Goal: Task Accomplishment & Management: Use online tool/utility

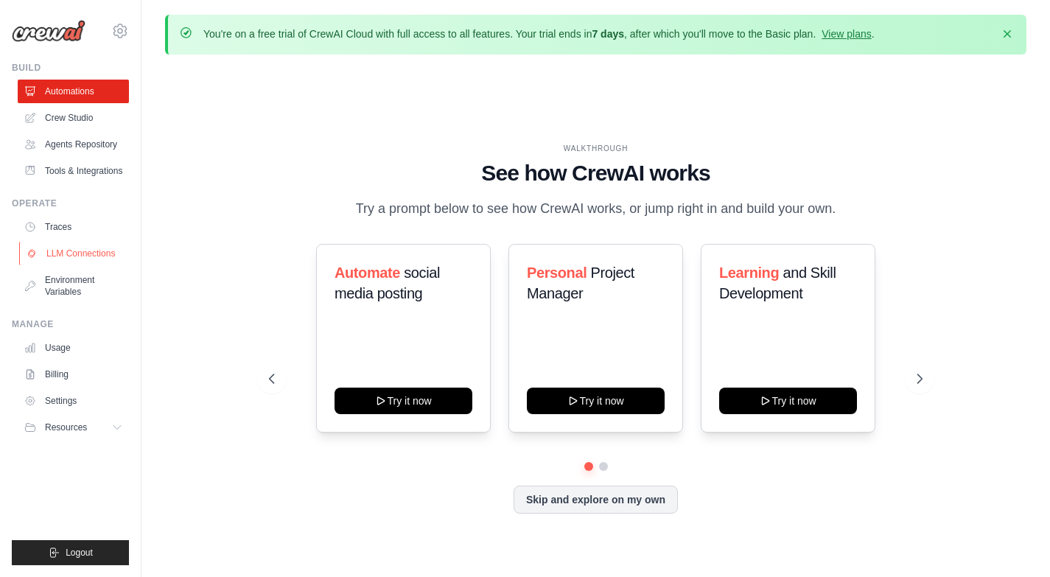
click at [86, 254] on link "LLM Connections" at bounding box center [74, 254] width 111 height 24
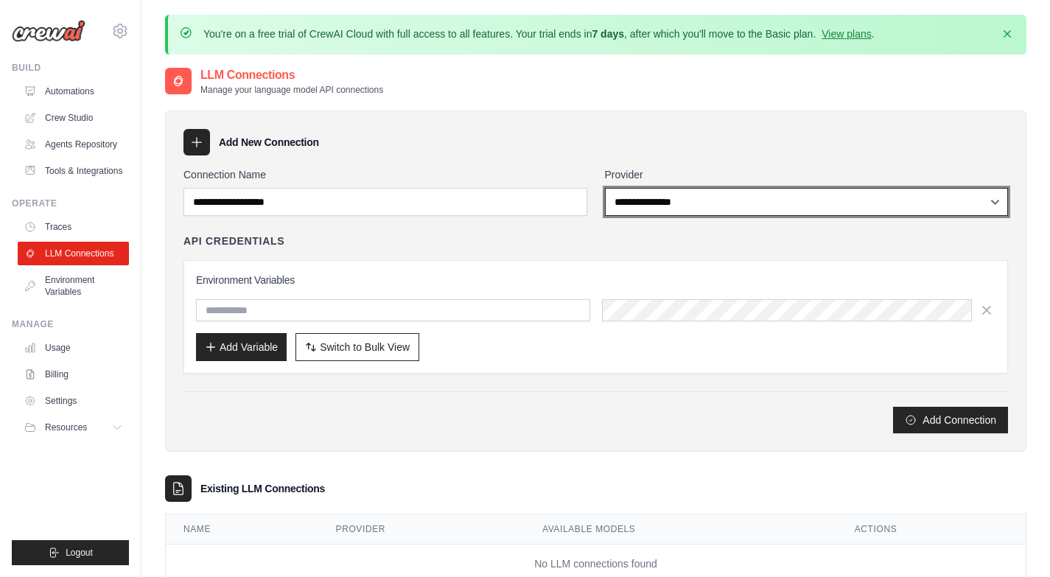
click at [666, 207] on select "**********" at bounding box center [807, 202] width 404 height 28
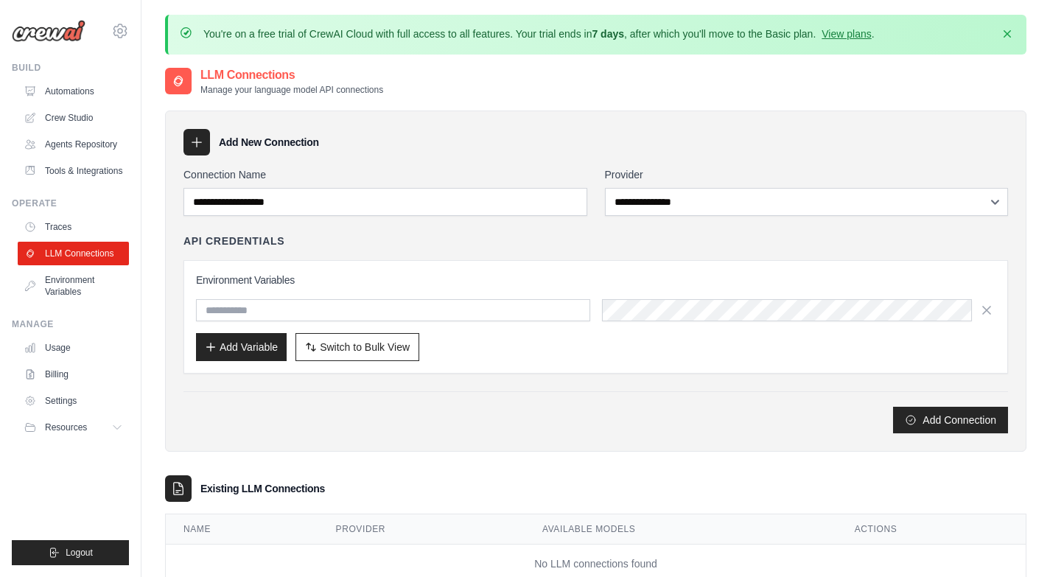
click at [509, 260] on div "Environment Variables Add Variable Switch to Bulk View Switch to Table View" at bounding box center [596, 316] width 825 height 113
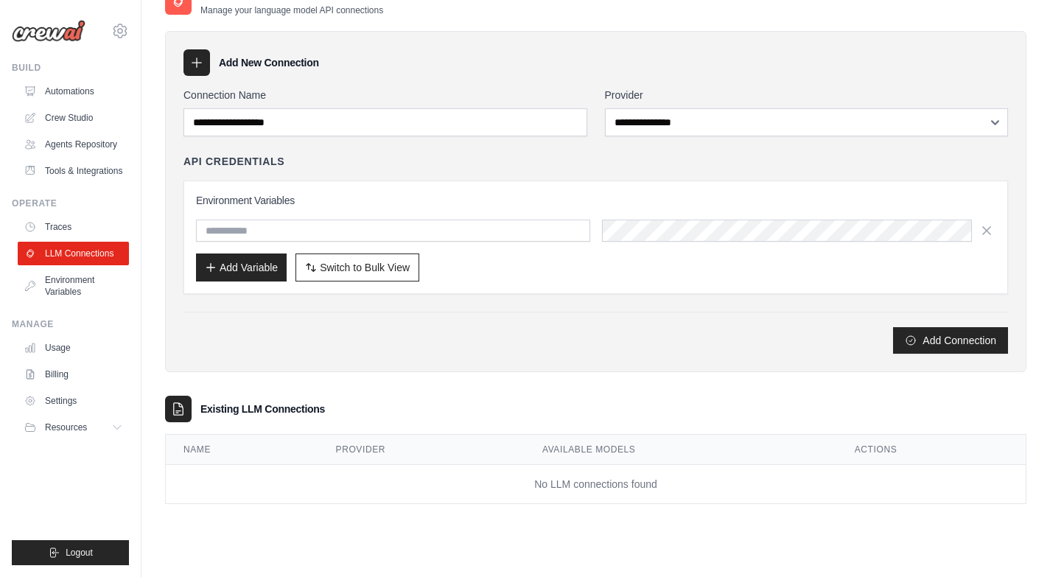
scroll to position [81, 0]
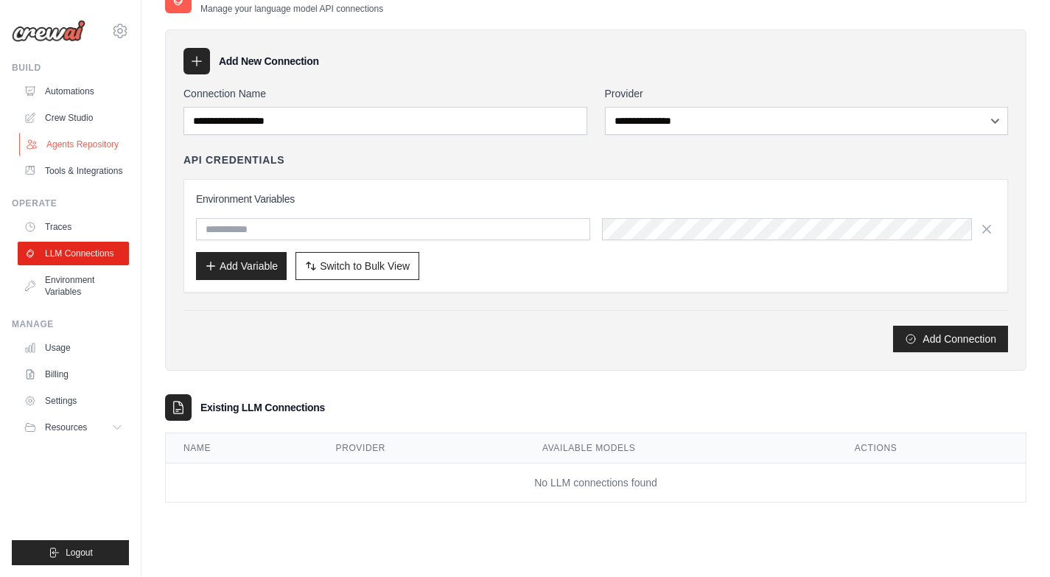
click at [67, 141] on link "Agents Repository" at bounding box center [74, 145] width 111 height 24
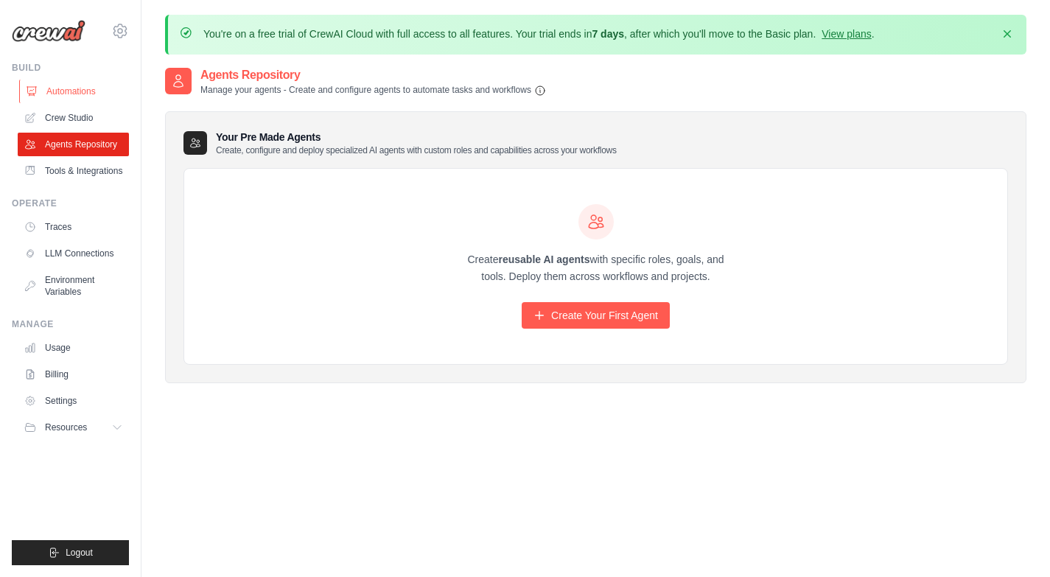
click at [57, 82] on link "Automations" at bounding box center [74, 92] width 111 height 24
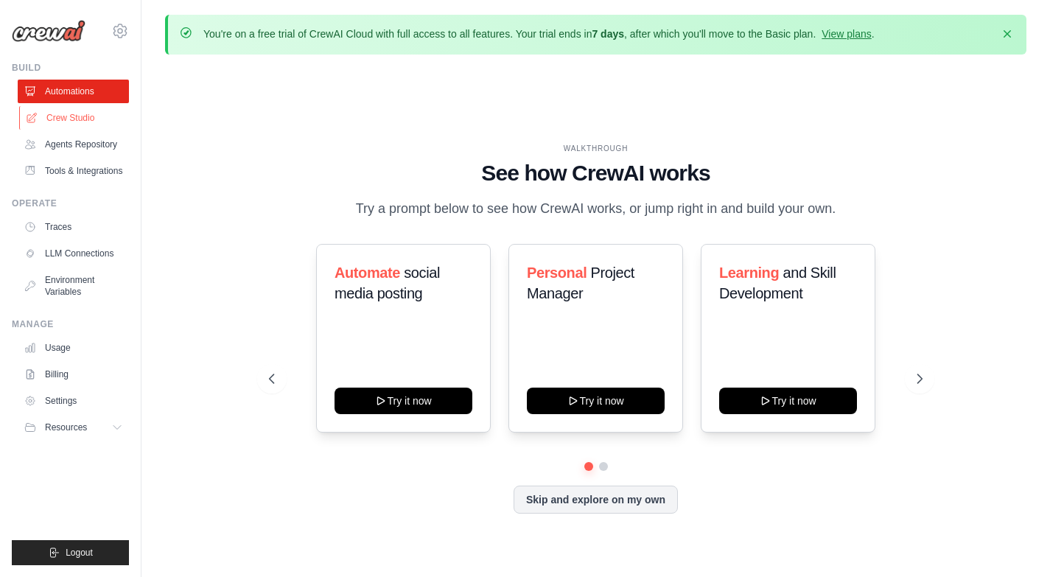
click at [69, 116] on link "Crew Studio" at bounding box center [74, 118] width 111 height 24
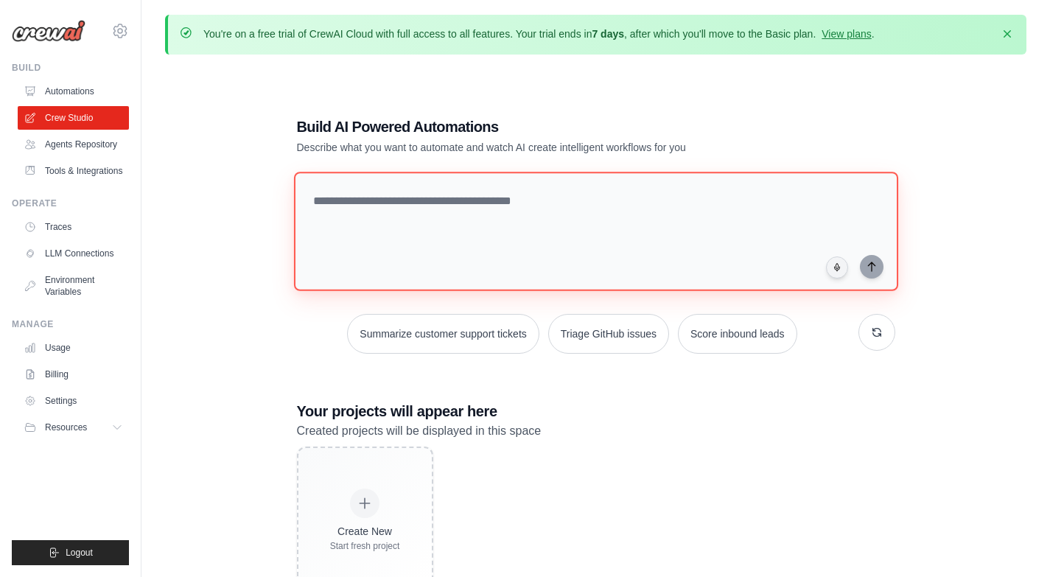
click at [471, 217] on textarea at bounding box center [595, 231] width 604 height 119
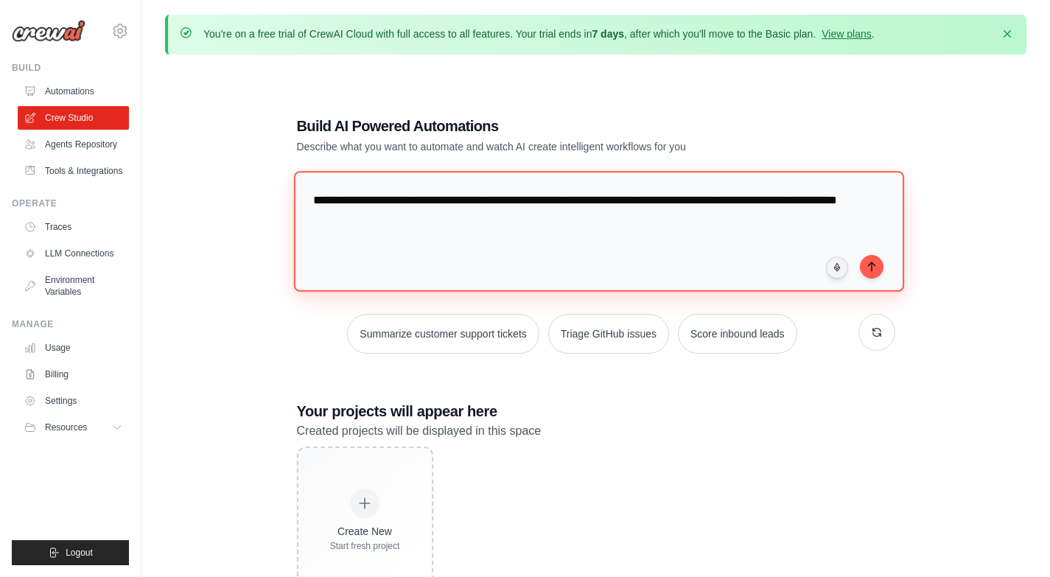
type textarea "**********"
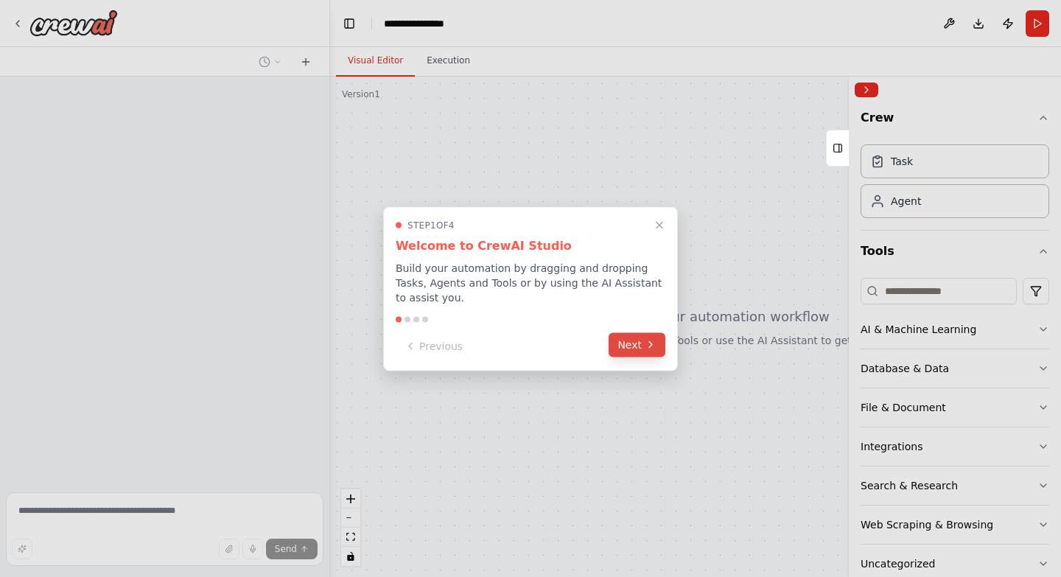
click at [632, 345] on button "Next" at bounding box center [637, 344] width 57 height 24
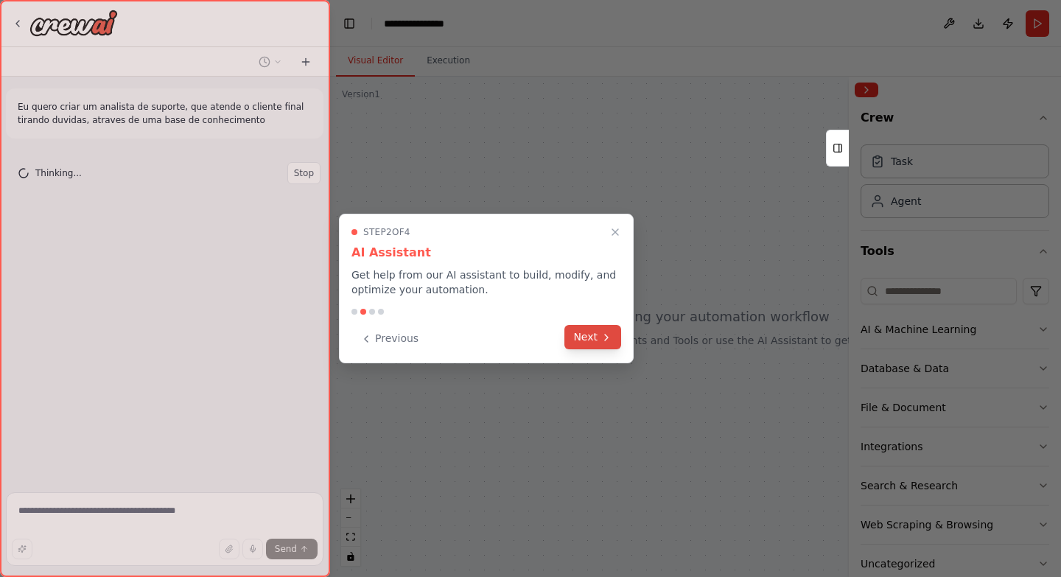
click at [607, 343] on button "Next" at bounding box center [593, 337] width 57 height 24
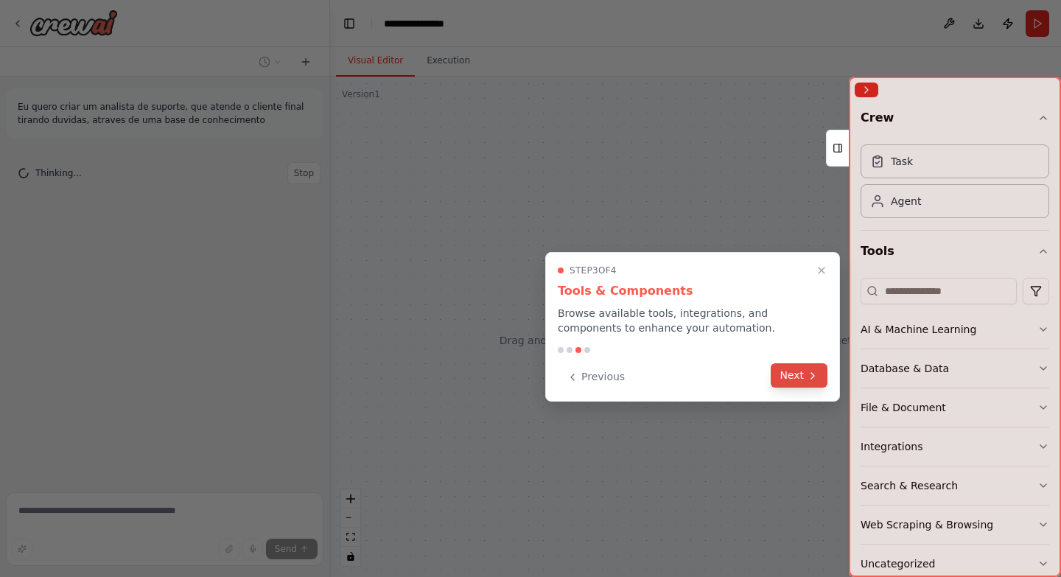
click at [797, 376] on button "Next" at bounding box center [799, 375] width 57 height 24
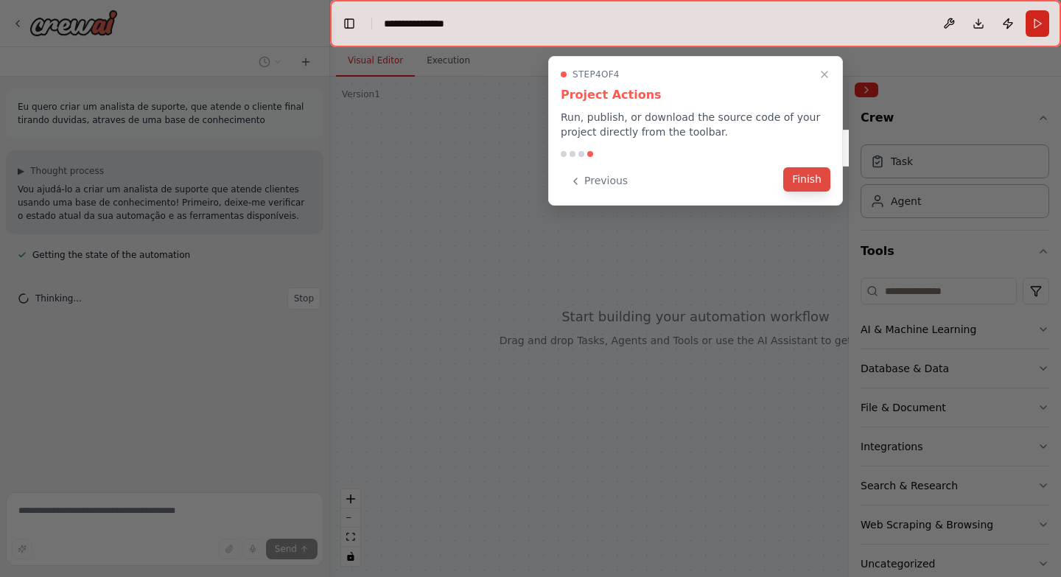
click at [806, 185] on button "Finish" at bounding box center [806, 179] width 47 height 24
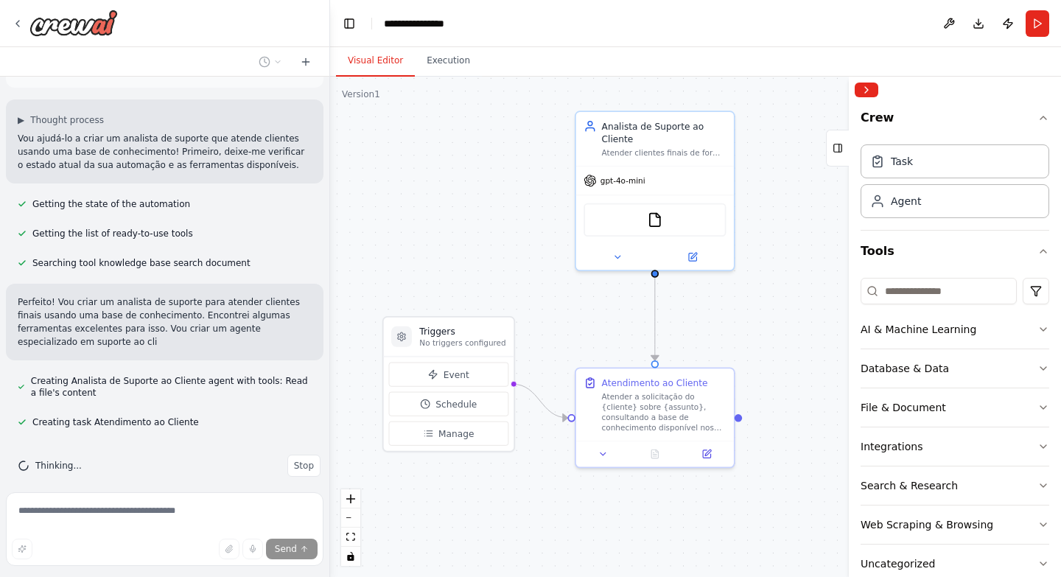
scroll to position [64, 0]
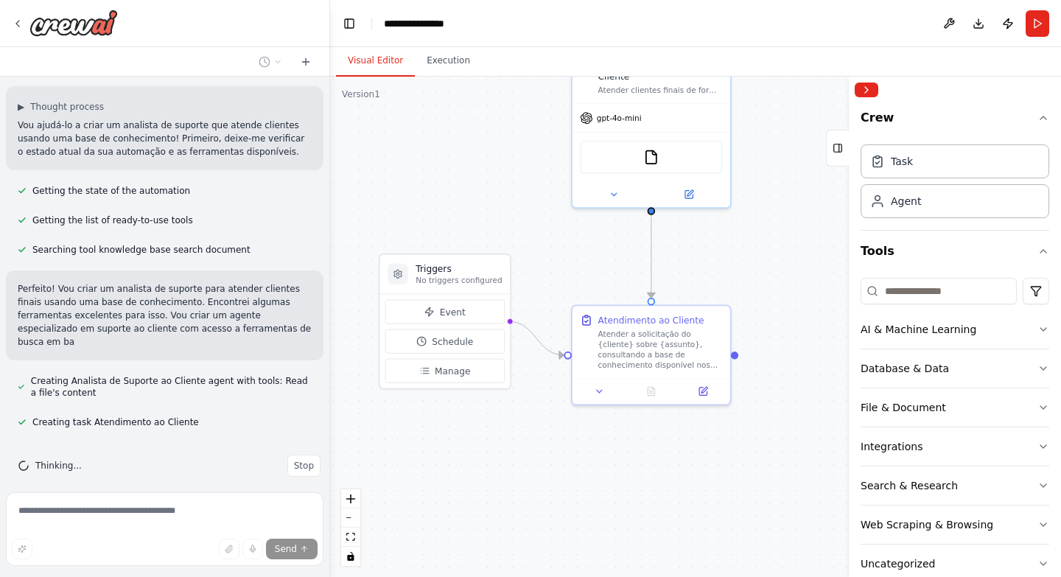
drag, startPoint x: 611, startPoint y: 377, endPoint x: 556, endPoint y: 243, distance: 144.8
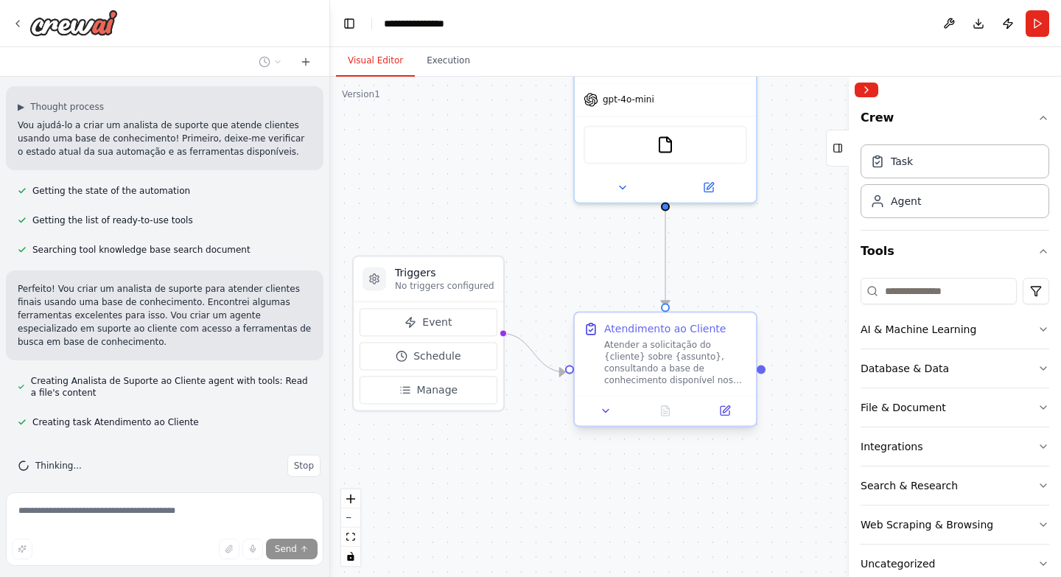
scroll to position [94, 0]
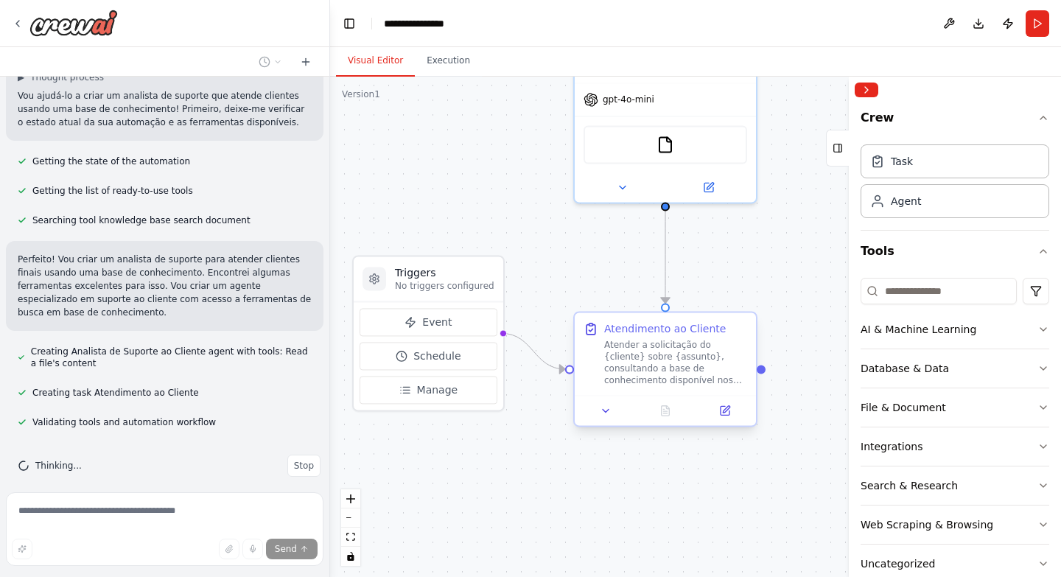
click at [654, 374] on div "Atender a solicitação do {cliente} sobre {assunto}, consultando a base de conhe…" at bounding box center [675, 362] width 143 height 47
click at [657, 367] on div "Atender a solicitação do {cliente} sobre {assunto}, consultando a base de conhe…" at bounding box center [675, 362] width 143 height 47
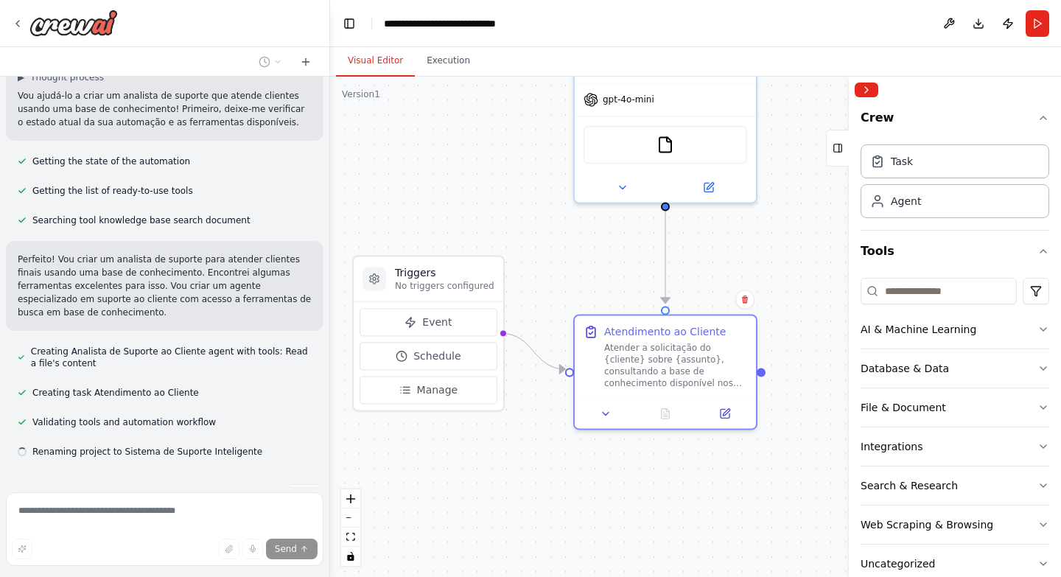
scroll to position [123, 0]
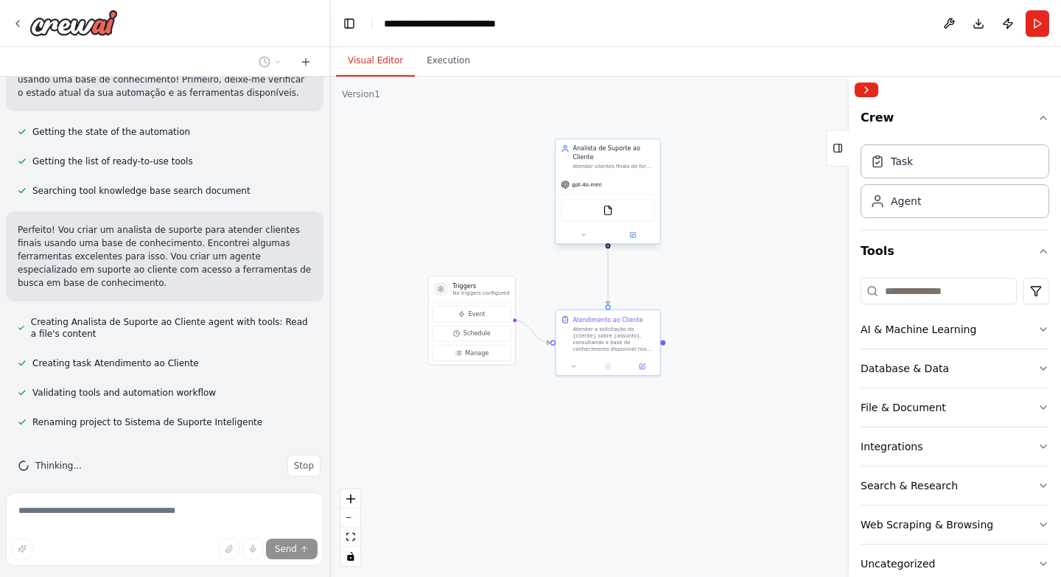
click at [601, 175] on div "gpt-4o-mini" at bounding box center [608, 184] width 104 height 18
click at [584, 231] on icon at bounding box center [583, 234] width 7 height 7
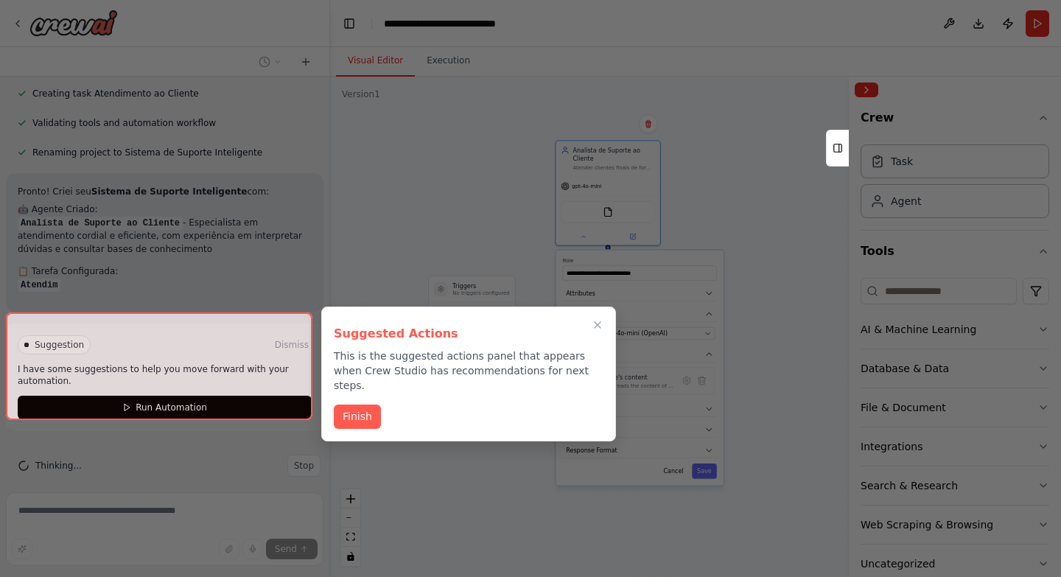
click at [357, 405] on button "Finish" at bounding box center [357, 417] width 47 height 24
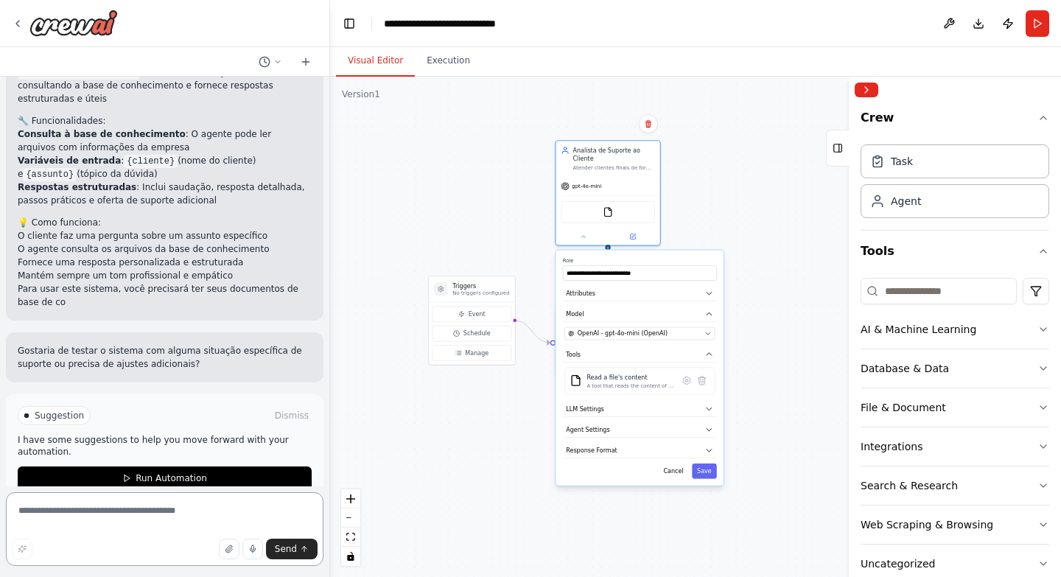
scroll to position [618, 0]
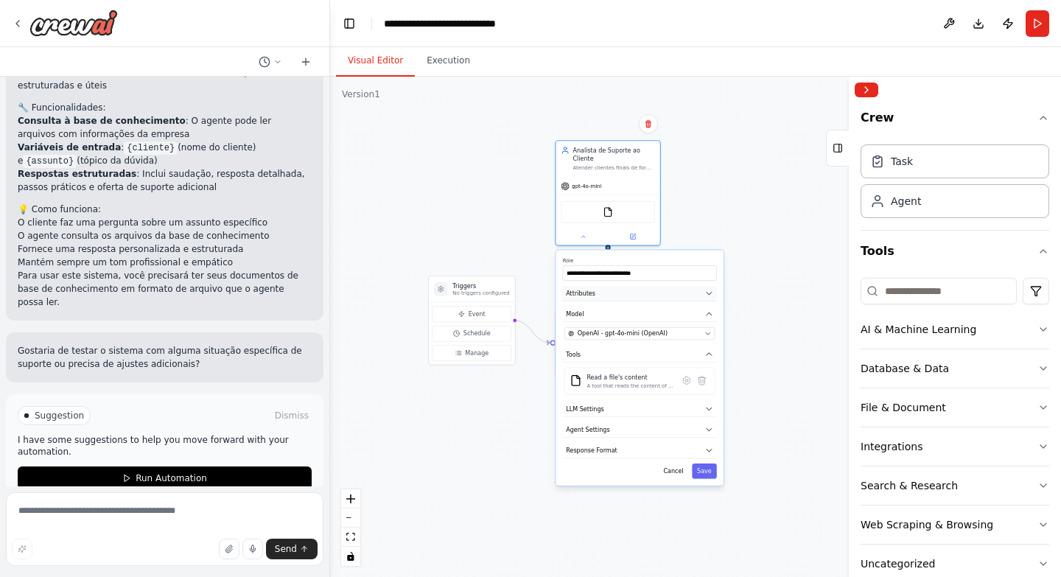
click at [582, 289] on span "Attributes" at bounding box center [580, 293] width 29 height 8
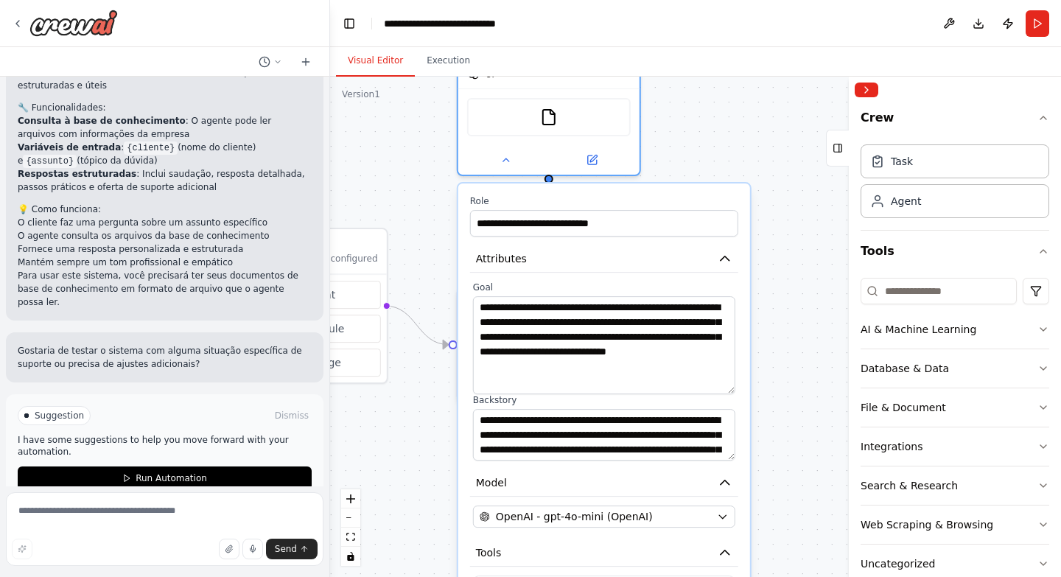
drag, startPoint x: 732, startPoint y: 329, endPoint x: 741, endPoint y: 385, distance: 56.0
click at [746, 373] on div "**********" at bounding box center [604, 483] width 292 height 598
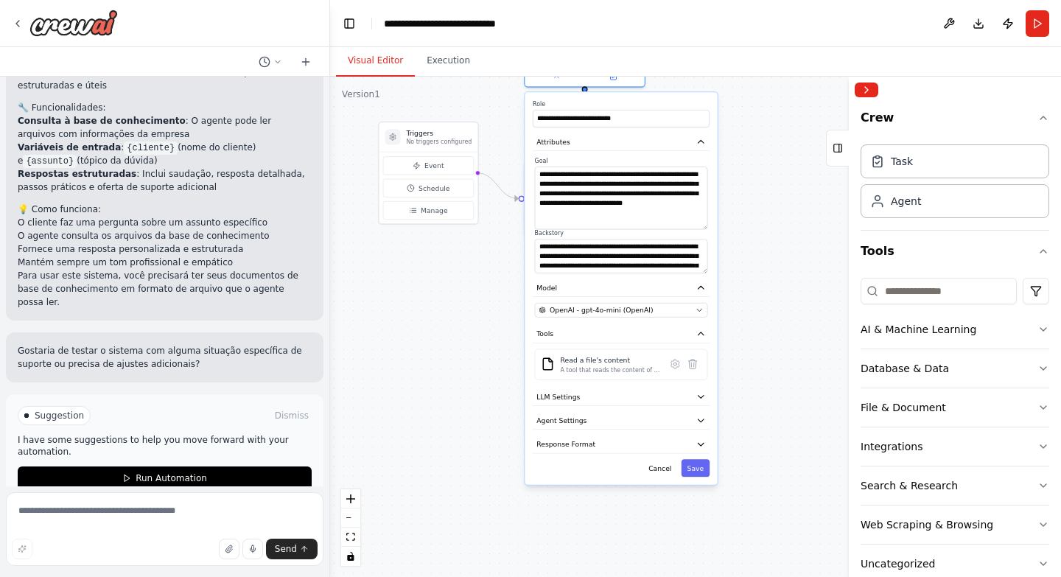
drag, startPoint x: 781, startPoint y: 407, endPoint x: 755, endPoint y: 242, distance: 166.5
click at [755, 242] on div ".deletable-edge-delete-btn { width: 20px; height: 20px; border: 0px solid #ffff…" at bounding box center [695, 327] width 731 height 500
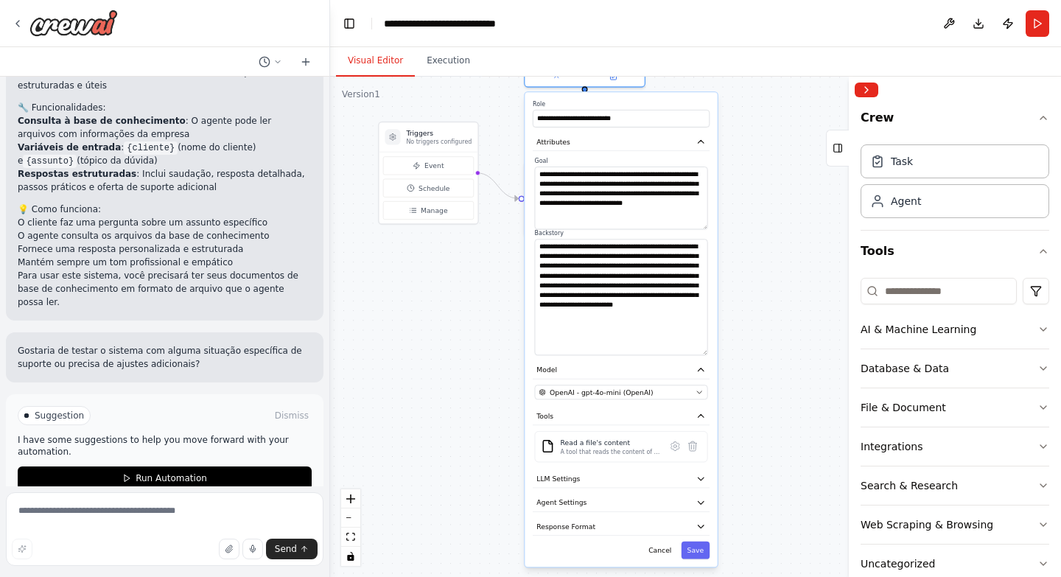
drag, startPoint x: 700, startPoint y: 259, endPoint x: 700, endPoint y: 342, distance: 82.5
click at [700, 342] on textarea "**********" at bounding box center [621, 297] width 173 height 116
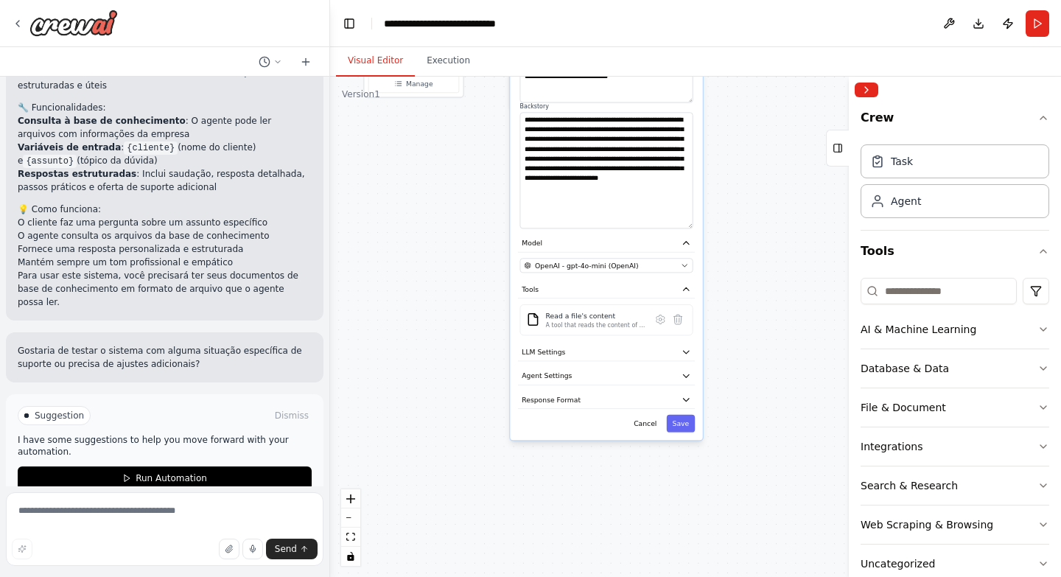
drag, startPoint x: 755, startPoint y: 371, endPoint x: 737, endPoint y: 230, distance: 141.9
click at [740, 231] on div ".deletable-edge-delete-btn { width: 20px; height: 20px; border: 0px solid #ffff…" at bounding box center [695, 327] width 731 height 500
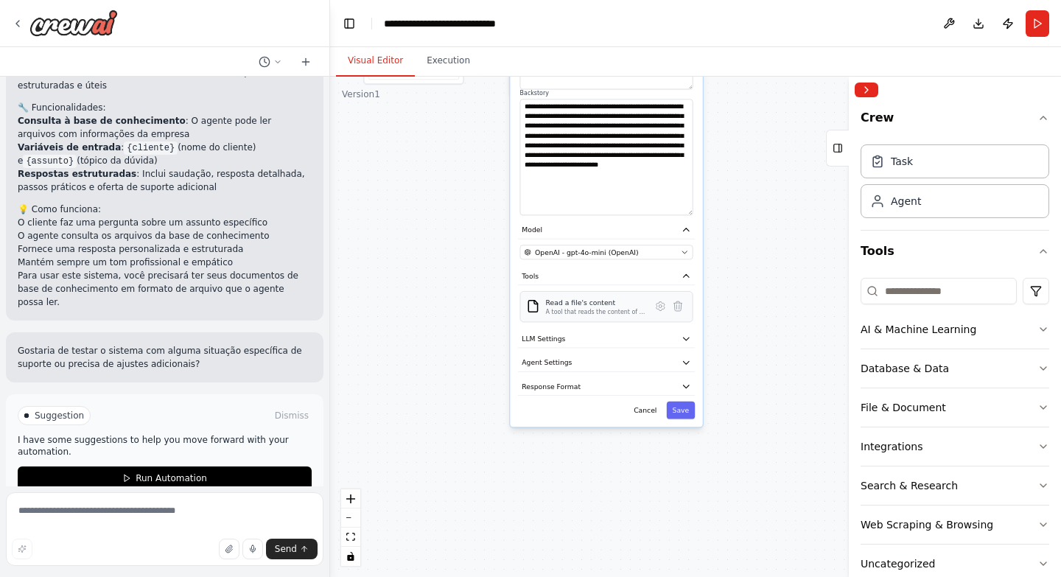
click at [579, 308] on div "A tool that reads the content of a file. To use this tool, provide a 'file_path…" at bounding box center [596, 312] width 100 height 8
click at [659, 302] on icon at bounding box center [661, 306] width 8 height 9
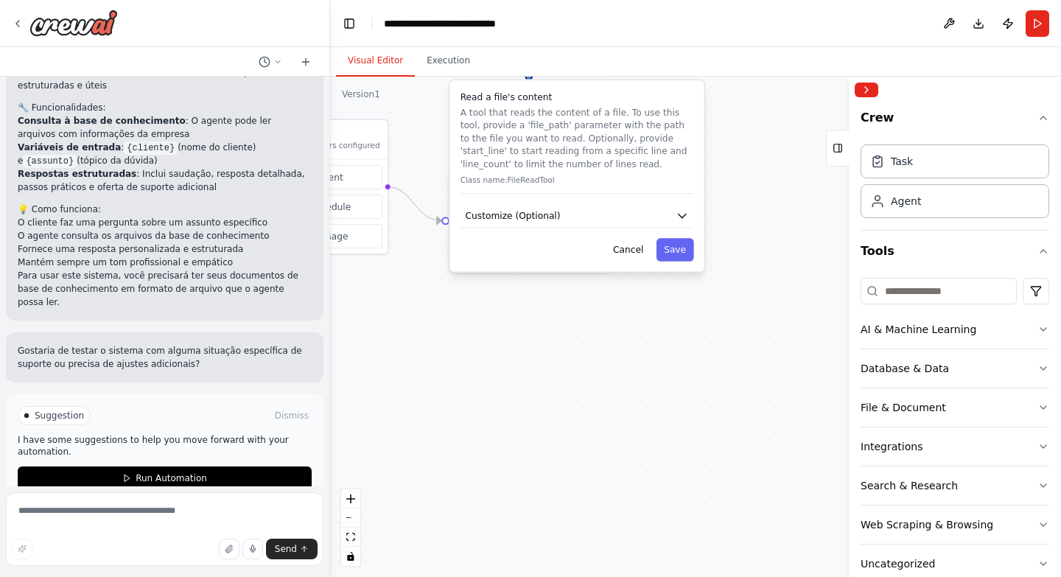
drag, startPoint x: 702, startPoint y: 232, endPoint x: 669, endPoint y: 463, distance: 232.9
click at [671, 463] on div ".deletable-edge-delete-btn { width: 20px; height: 20px; border: 0px solid #ffff…" at bounding box center [695, 327] width 731 height 500
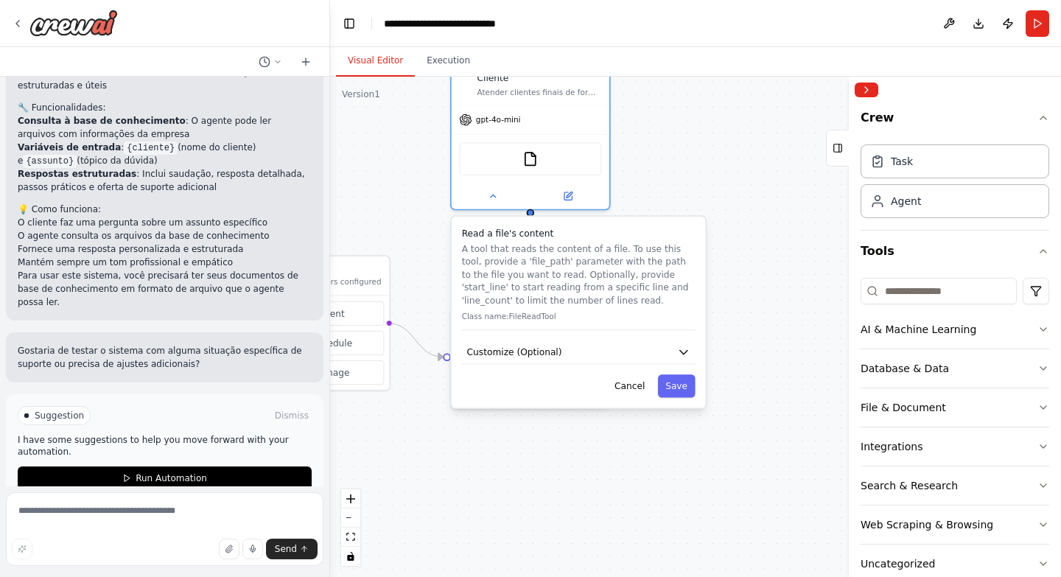
drag, startPoint x: 766, startPoint y: 256, endPoint x: 768, endPoint y: 390, distance: 134.2
click at [768, 390] on div ".deletable-edge-delete-btn { width: 20px; height: 20px; border: 0px solid #ffff…" at bounding box center [695, 327] width 731 height 500
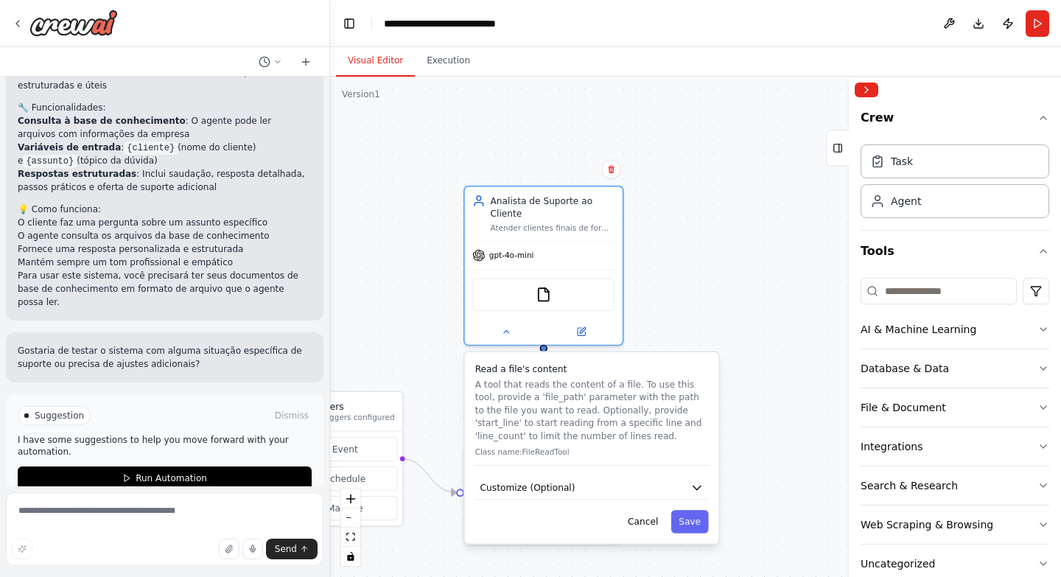
drag, startPoint x: 699, startPoint y: 164, endPoint x: 712, endPoint y: 297, distance: 134.1
click at [712, 297] on div ".deletable-edge-delete-btn { width: 20px; height: 20px; border: 0px solid #ffff…" at bounding box center [695, 327] width 731 height 500
click at [548, 284] on img at bounding box center [543, 291] width 15 height 15
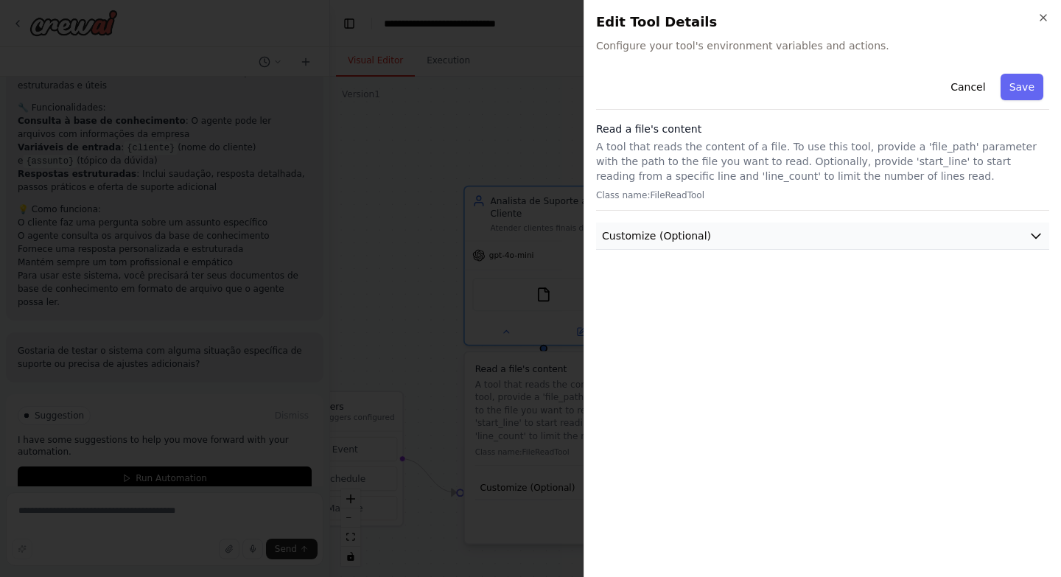
click at [727, 225] on button "Customize (Optional)" at bounding box center [822, 236] width 453 height 27
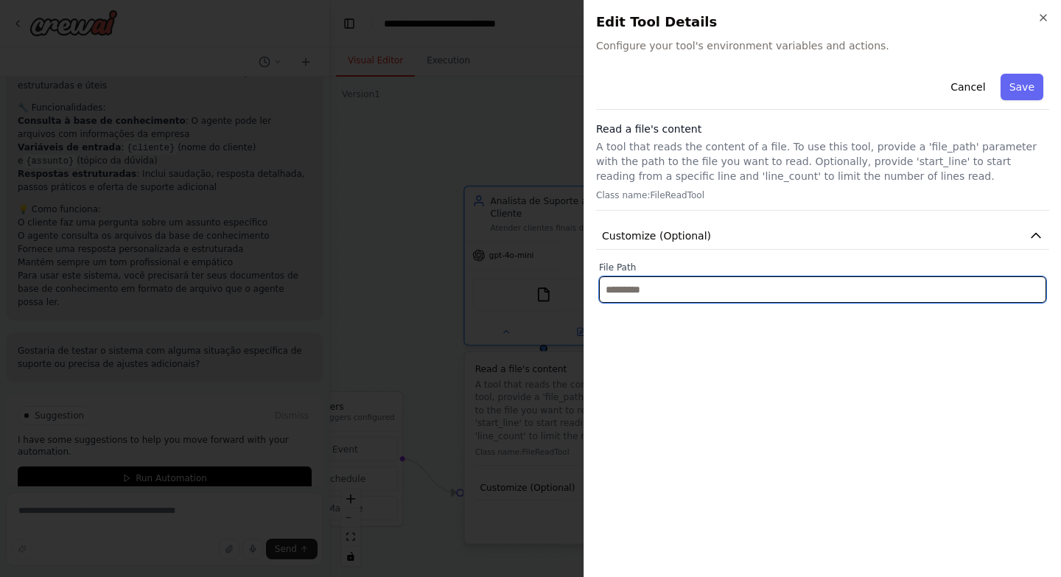
click at [676, 288] on input "text" at bounding box center [822, 289] width 447 height 27
click at [633, 285] on input "text" at bounding box center [822, 289] width 447 height 27
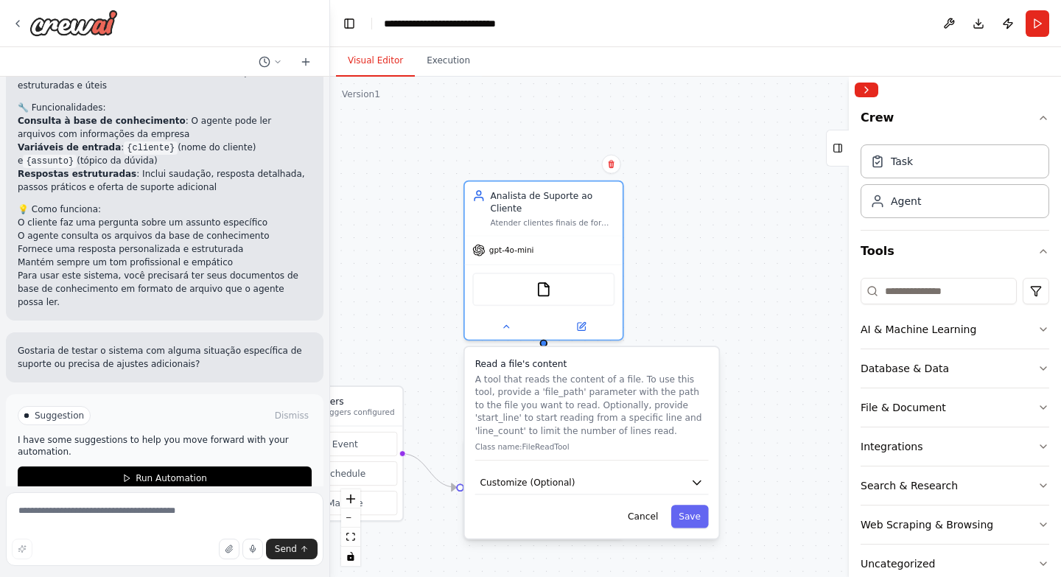
drag, startPoint x: 708, startPoint y: 286, endPoint x: 721, endPoint y: 196, distance: 90.8
click at [721, 196] on div ".deletable-edge-delete-btn { width: 20px; height: 20px; border: 0px solid #ffff…" at bounding box center [695, 327] width 731 height 500
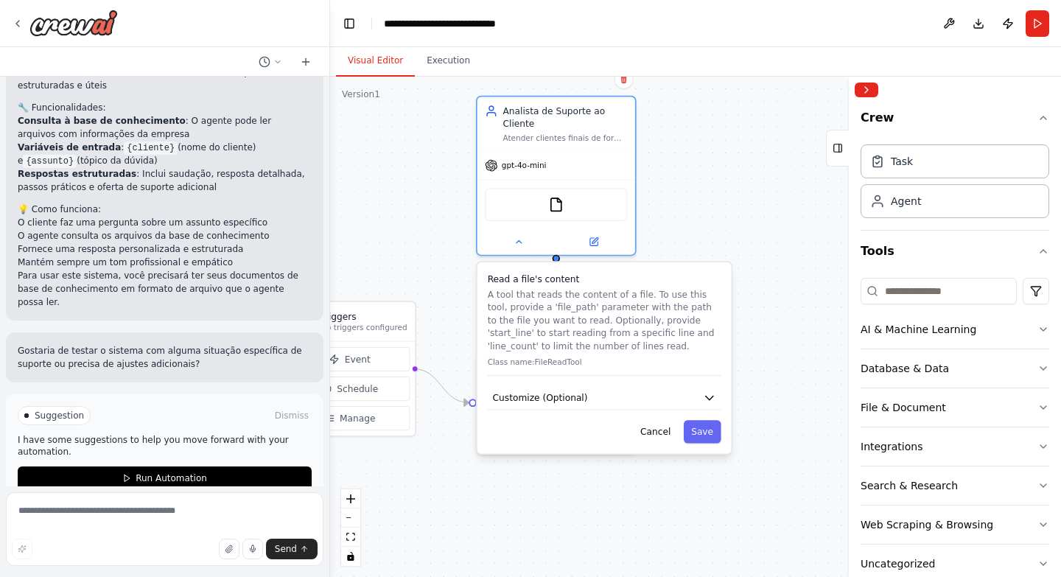
click at [753, 416] on div ".deletable-edge-delete-btn { width: 20px; height: 20px; border: 0px solid #ffff…" at bounding box center [695, 327] width 731 height 500
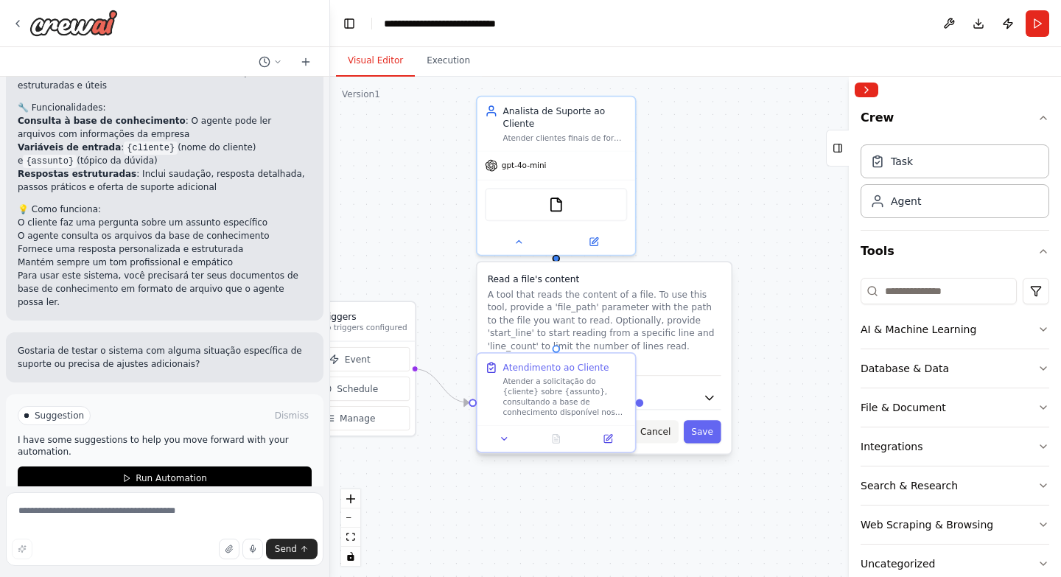
click at [674, 421] on button "Cancel" at bounding box center [656, 431] width 46 height 23
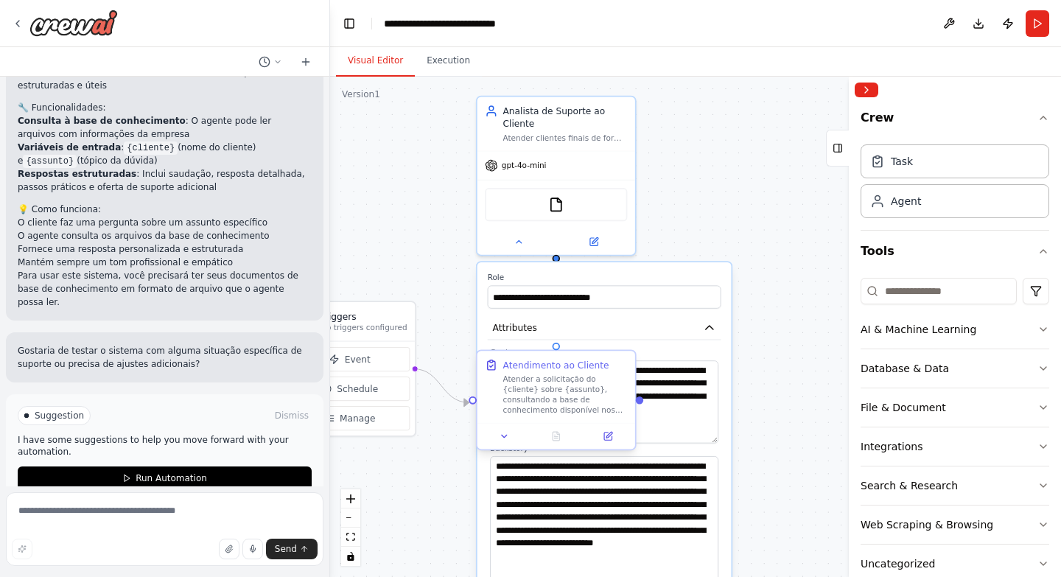
click at [588, 399] on div "Atender a solicitação do {cliente} sobre {assunto}, consultando a base de conhe…" at bounding box center [565, 394] width 125 height 41
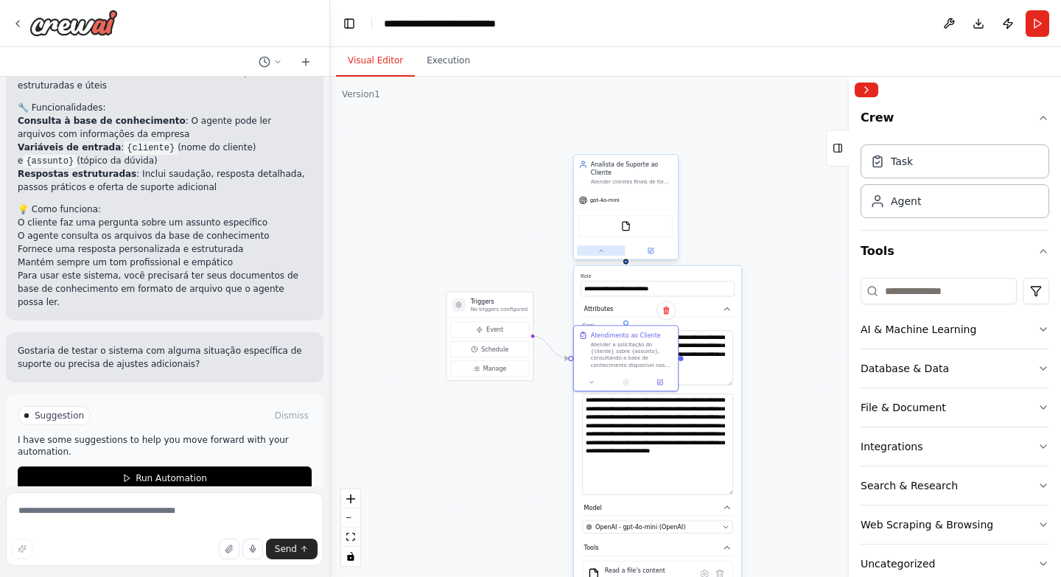
click at [599, 246] on button at bounding box center [601, 250] width 48 height 10
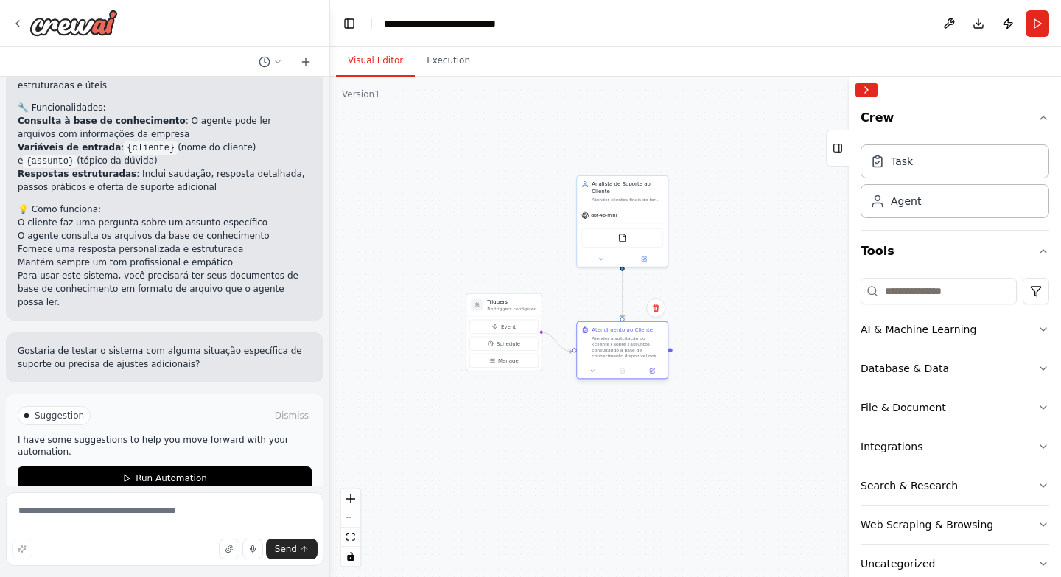
click at [590, 377] on div at bounding box center [622, 370] width 91 height 15
click at [592, 371] on icon at bounding box center [593, 371] width 6 height 6
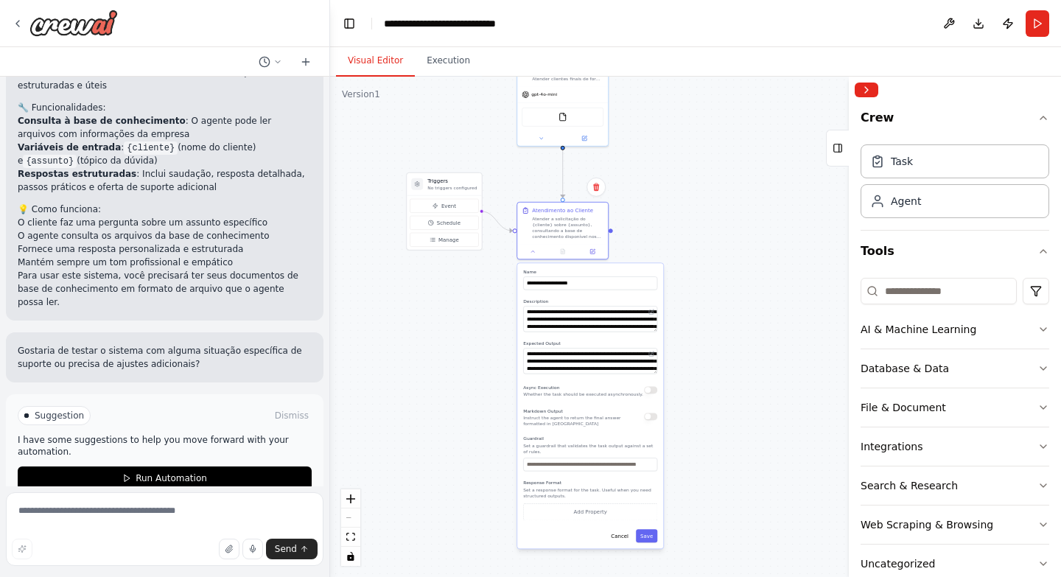
drag, startPoint x: 730, startPoint y: 358, endPoint x: 626, endPoint y: 212, distance: 179.1
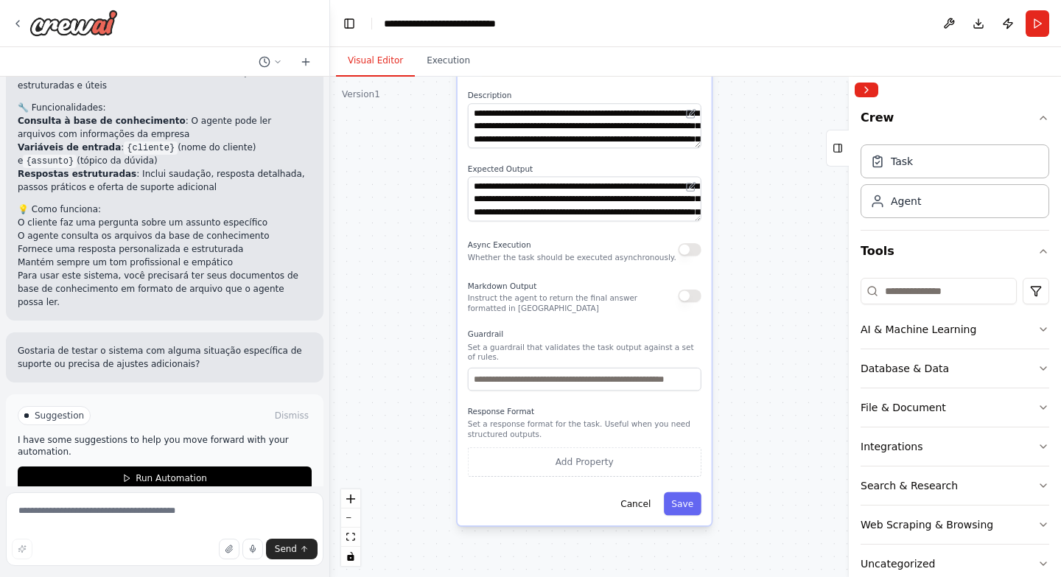
drag, startPoint x: 729, startPoint y: 295, endPoint x: 775, endPoint y: 127, distance: 174.1
click at [775, 127] on div ".deletable-edge-delete-btn { width: 20px; height: 20px; border: 0px solid #ffff…" at bounding box center [695, 327] width 731 height 500
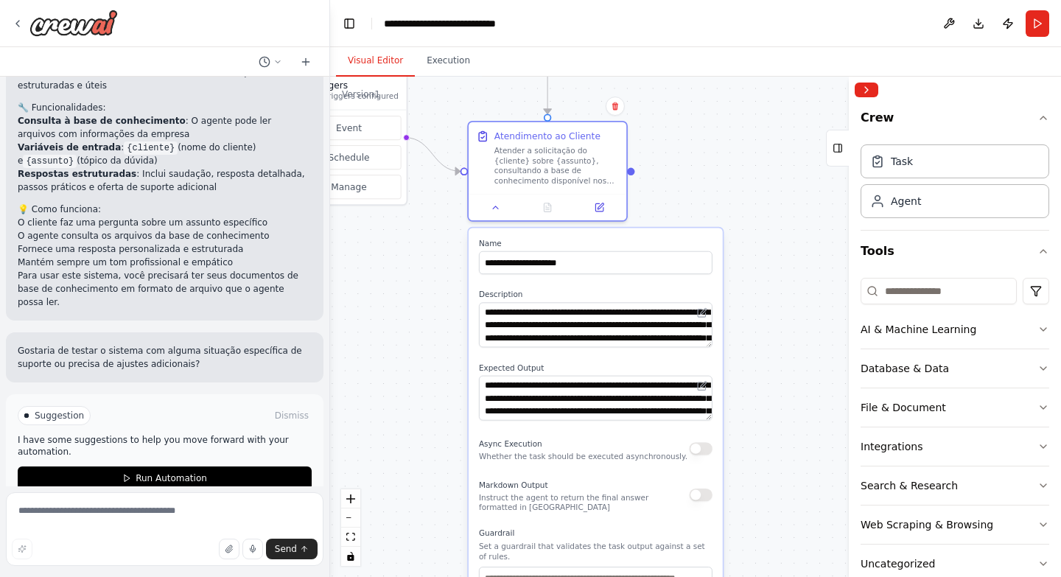
drag, startPoint x: 753, startPoint y: 273, endPoint x: 761, endPoint y: 481, distance: 208.7
click at [761, 481] on div ".deletable-edge-delete-btn { width: 20px; height: 20px; border: 0px solid #ffff…" at bounding box center [695, 327] width 731 height 500
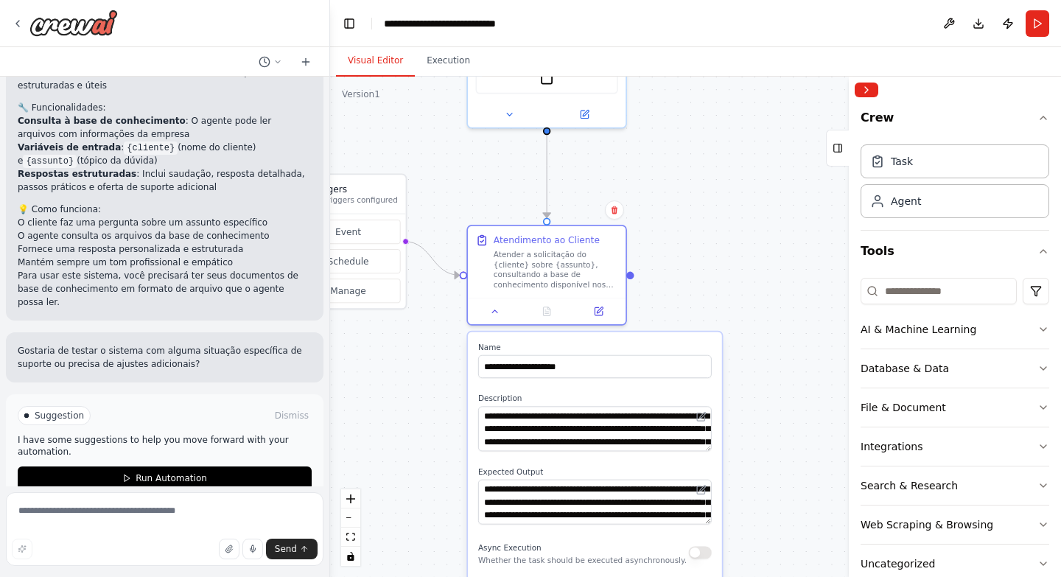
drag, startPoint x: 760, startPoint y: 304, endPoint x: 758, endPoint y: 458, distance: 154.0
click at [759, 456] on div ".deletable-edge-delete-btn { width: 20px; height: 20px; border: 0px solid #ffff…" at bounding box center [695, 327] width 731 height 500
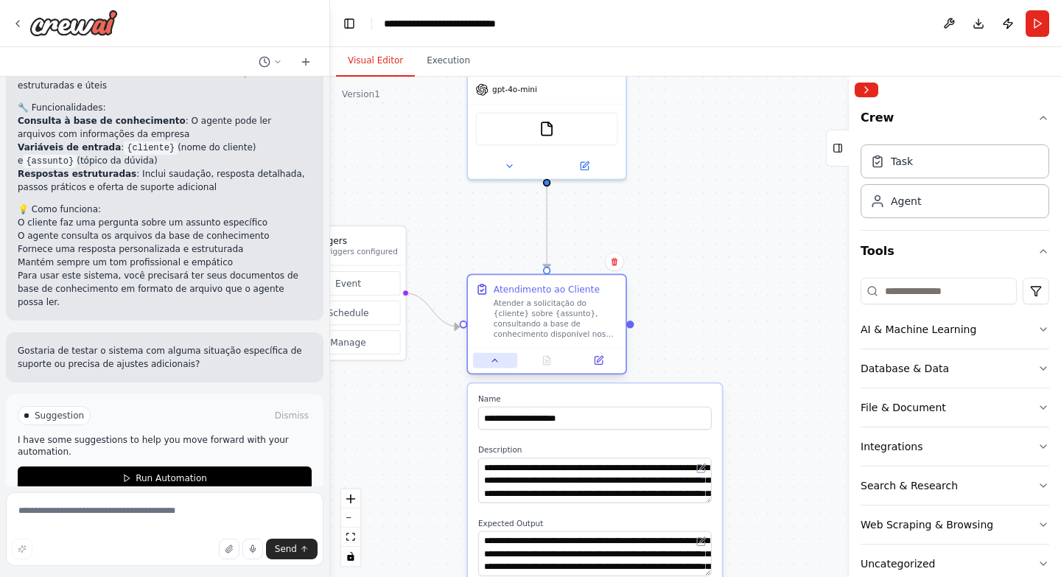
click at [497, 366] on icon at bounding box center [495, 360] width 10 height 10
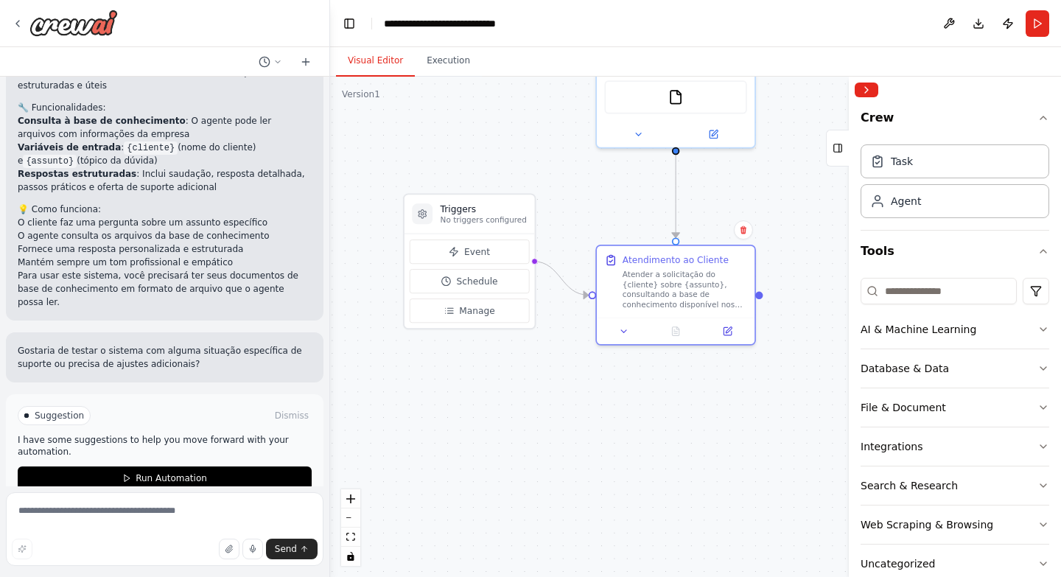
drag, startPoint x: 437, startPoint y: 394, endPoint x: 319, endPoint y: 371, distance: 120.3
click at [563, 363] on div ".deletable-edge-delete-btn { width: 20px; height: 20px; border: 0px solid #ffff…" at bounding box center [695, 327] width 731 height 500
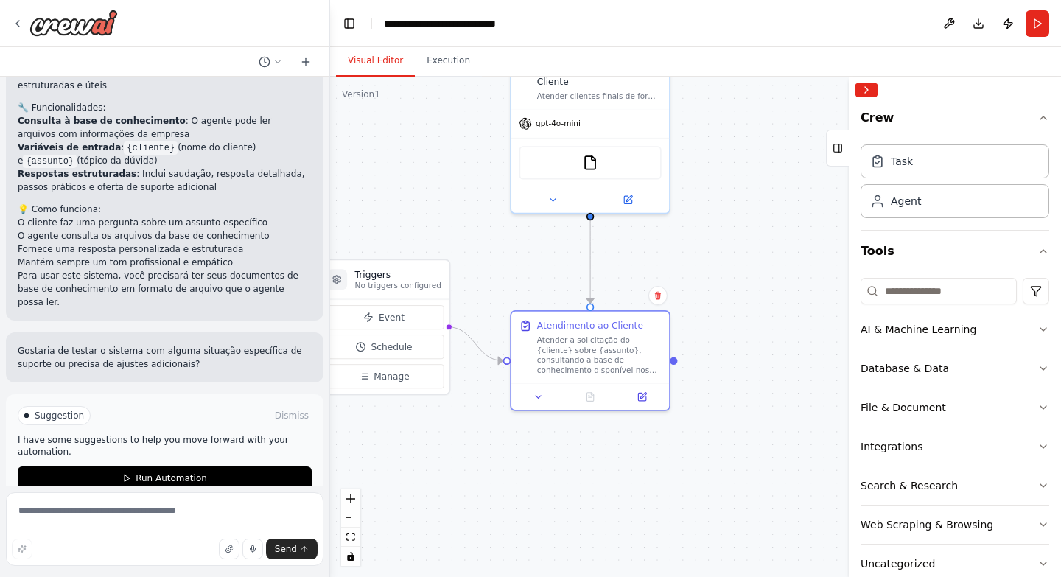
drag, startPoint x: 569, startPoint y: 375, endPoint x: 486, endPoint y: 441, distance: 106.5
click at [486, 441] on div ".deletable-edge-delete-btn { width: 20px; height: 20px; border: 0px solid #ffff…" at bounding box center [695, 327] width 731 height 500
click at [208, 467] on button "Run Automation" at bounding box center [165, 479] width 294 height 24
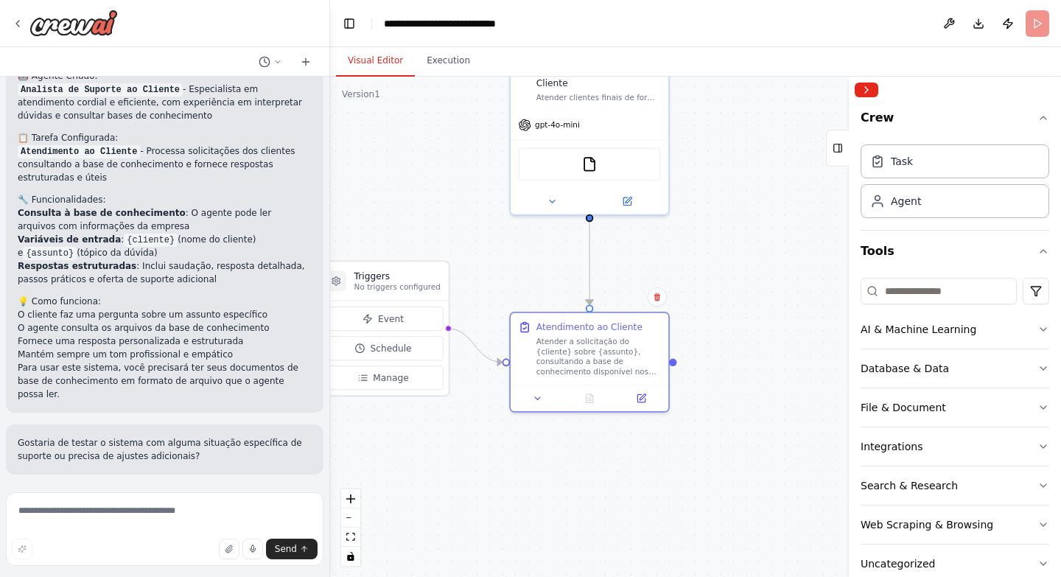
scroll to position [499, 0]
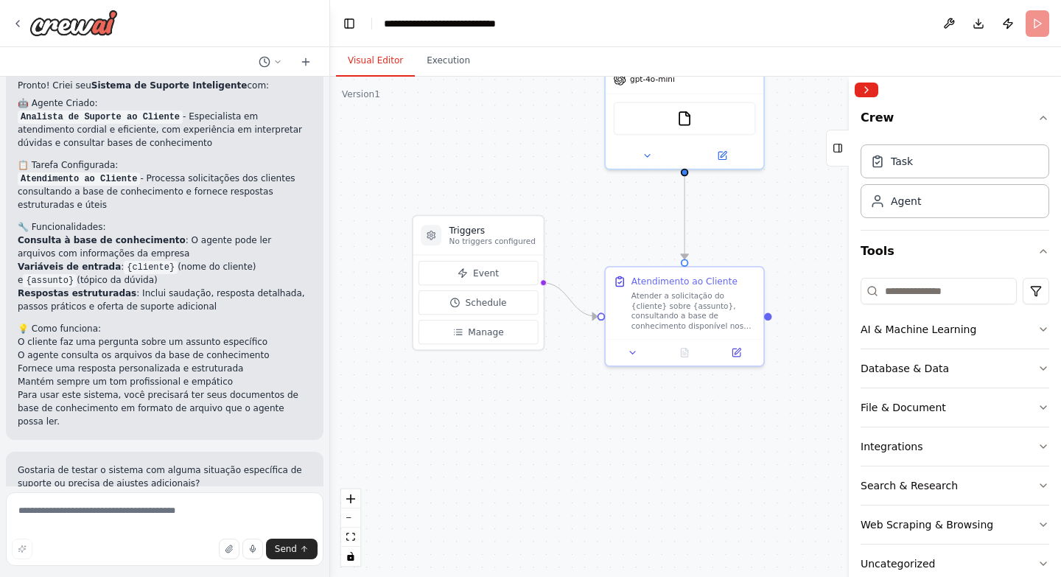
drag, startPoint x: 455, startPoint y: 455, endPoint x: 555, endPoint y: 409, distance: 110.5
click at [555, 409] on div ".deletable-edge-delete-btn { width: 20px; height: 20px; border: 0px solid #ffff…" at bounding box center [695, 327] width 731 height 500
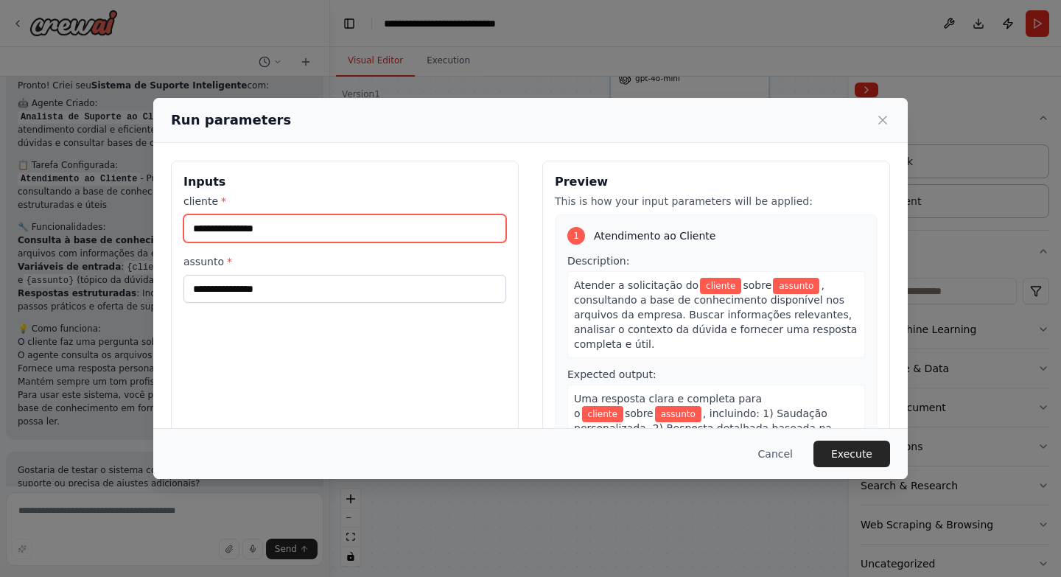
click at [336, 228] on input "cliente *" at bounding box center [345, 228] width 323 height 28
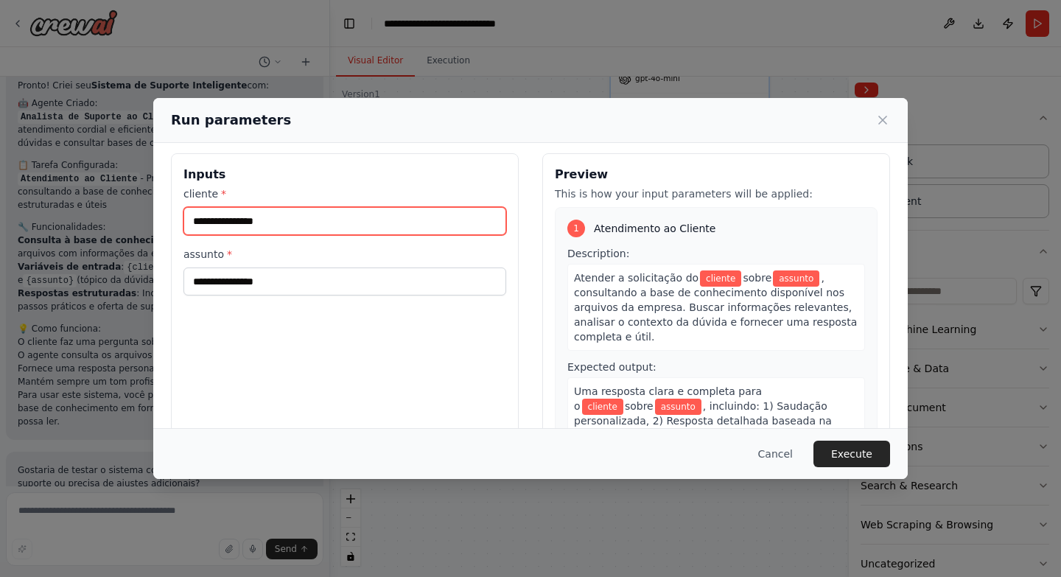
scroll to position [0, 0]
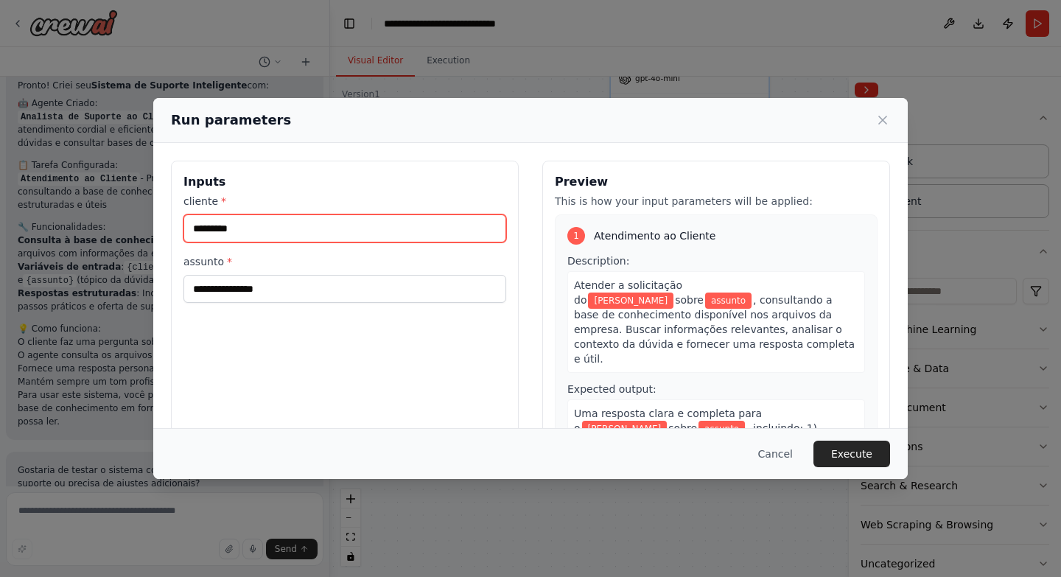
type input "*********"
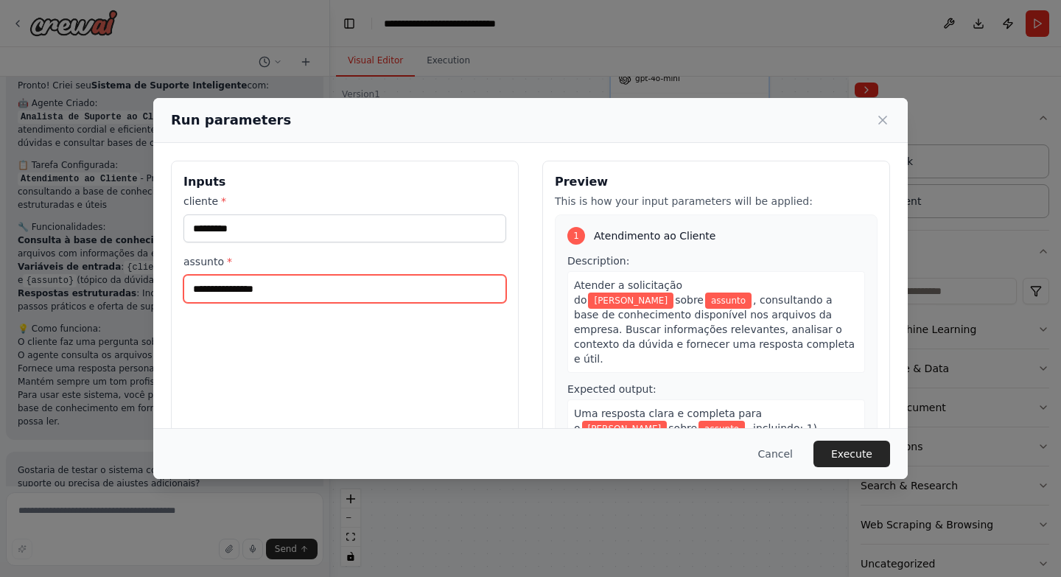
click at [358, 281] on input "assunto *" at bounding box center [345, 289] width 323 height 28
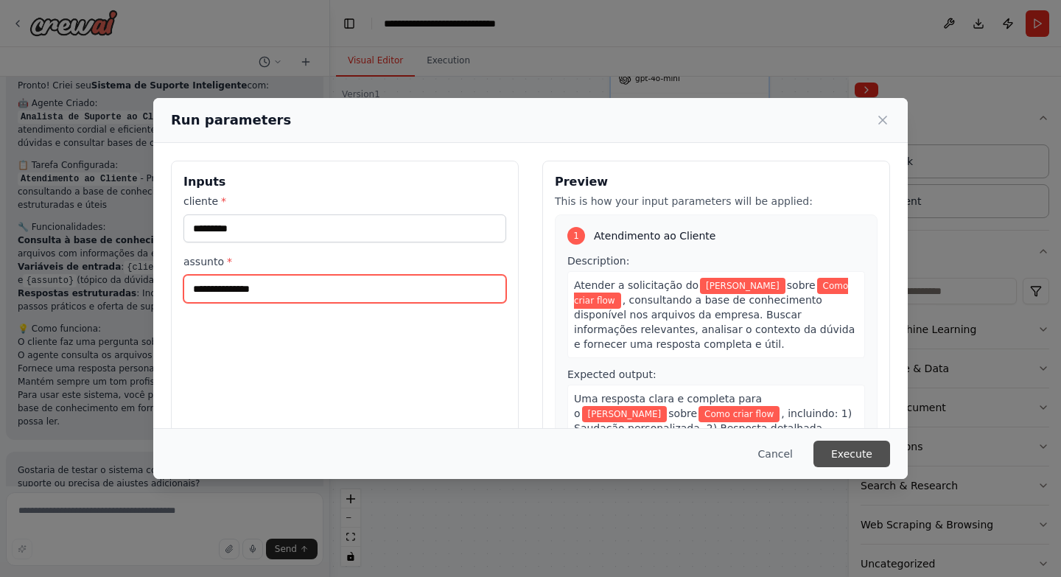
type input "**********"
click at [854, 452] on button "Execute" at bounding box center [852, 454] width 77 height 27
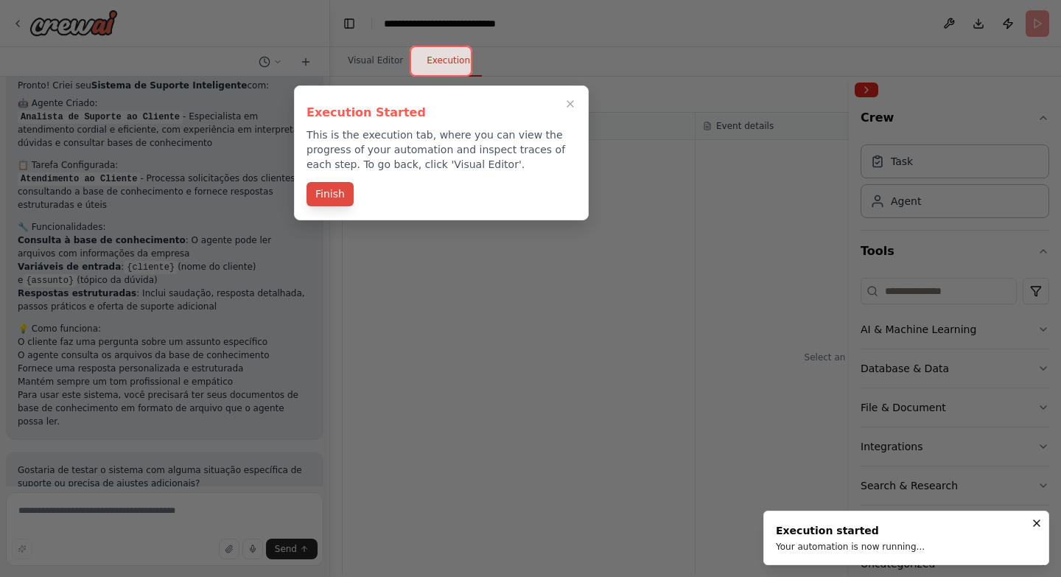
click at [343, 195] on button "Finish" at bounding box center [330, 194] width 47 height 24
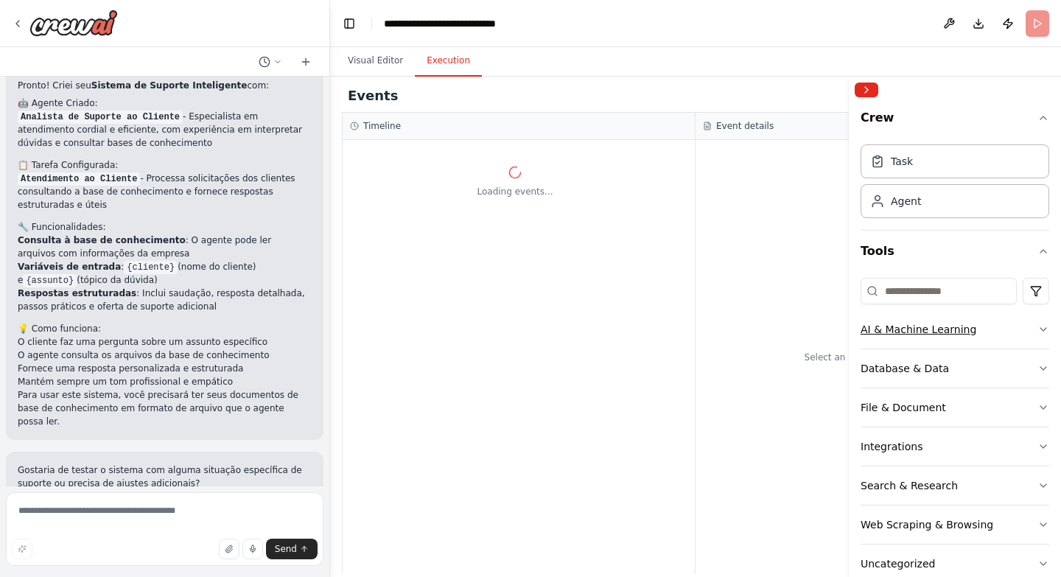
click at [903, 335] on div "AI & Machine Learning" at bounding box center [919, 329] width 116 height 15
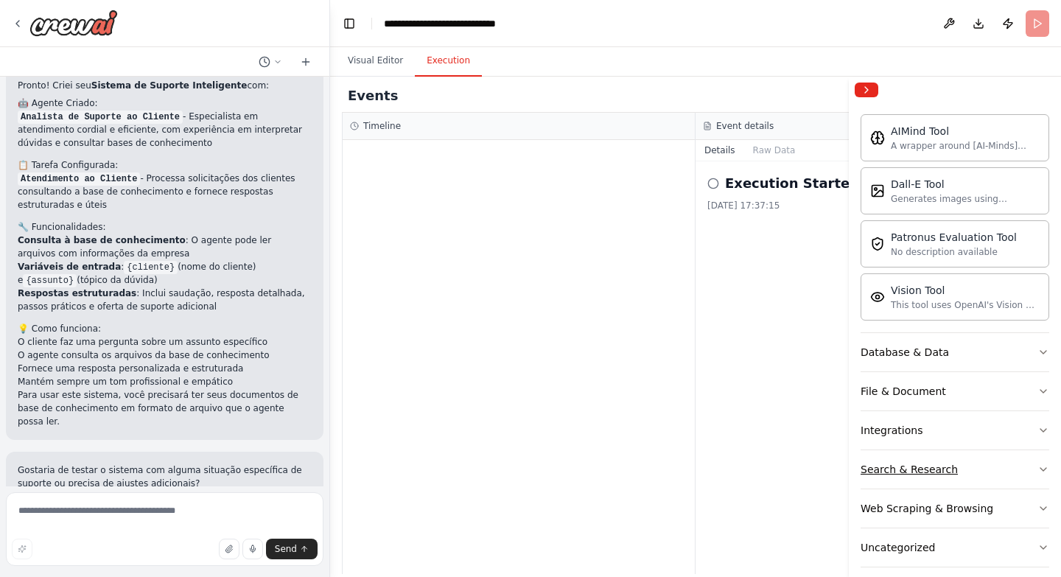
scroll to position [254, 0]
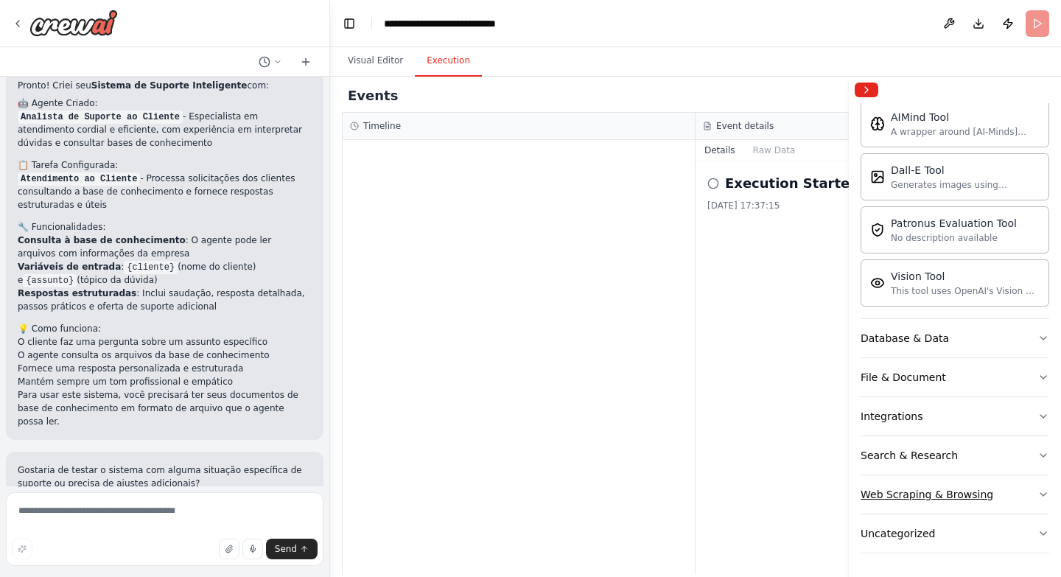
click at [929, 495] on div "Web Scraping & Browsing" at bounding box center [927, 494] width 133 height 15
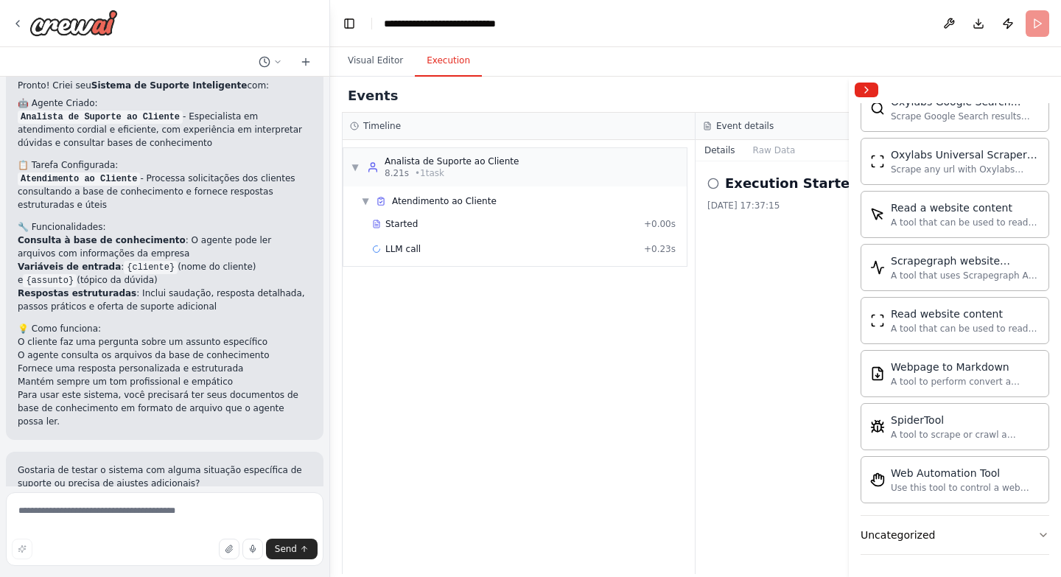
scroll to position [1062, 0]
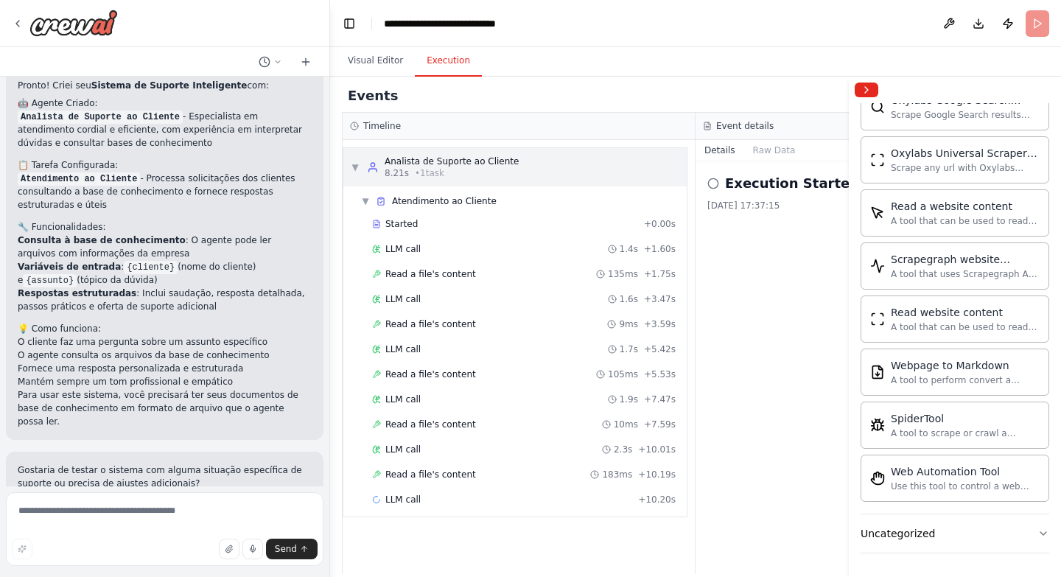
click at [357, 173] on div "▼ Analista de Suporte ao Cliente 8.21s • 1 task" at bounding box center [435, 168] width 168 height 24
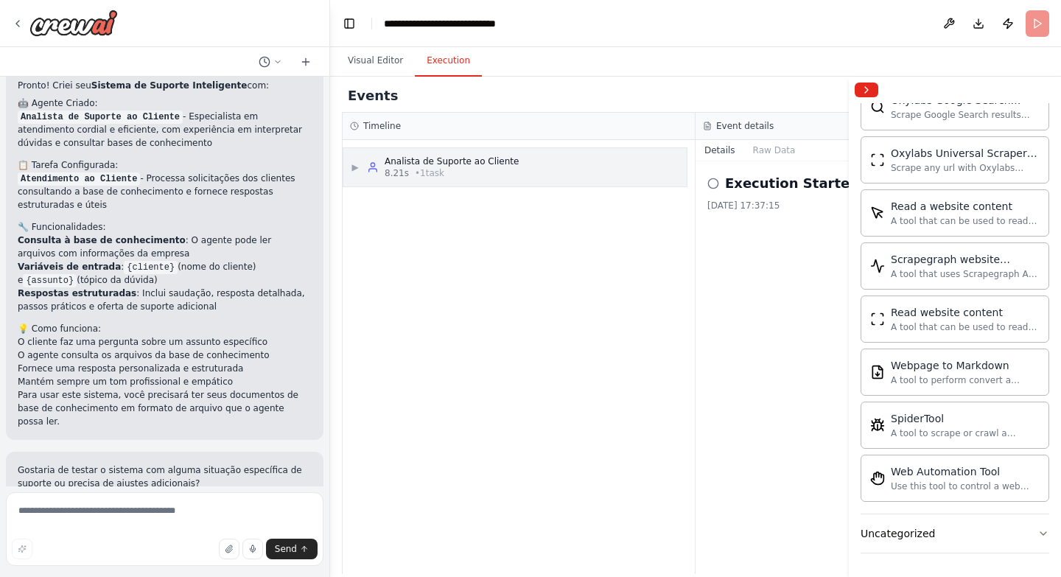
click at [357, 173] on div "▶ Analista de Suporte ao Cliente 8.21s • 1 task" at bounding box center [435, 168] width 168 height 24
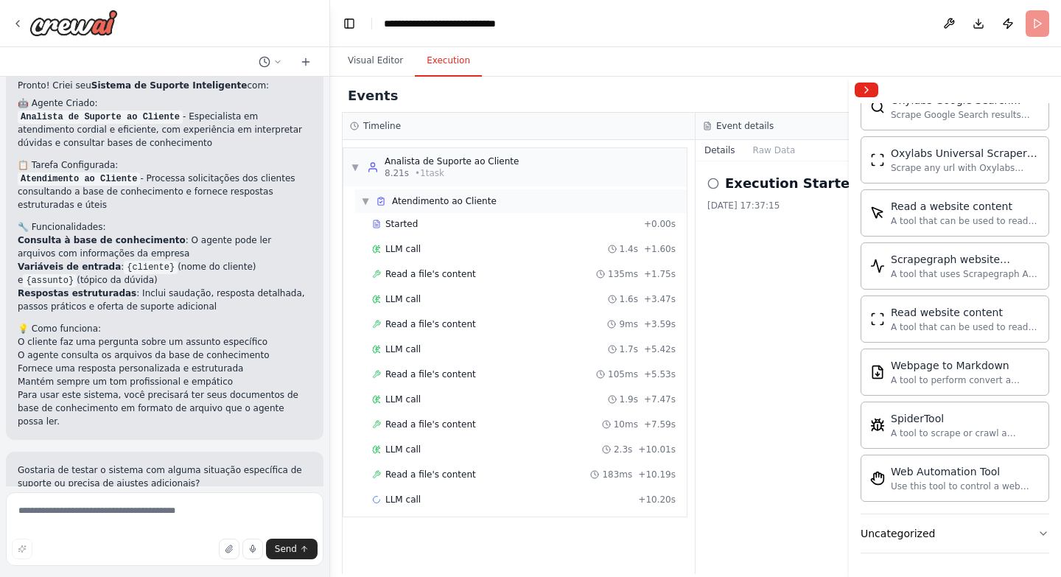
click at [366, 199] on span "▼" at bounding box center [365, 201] width 9 height 12
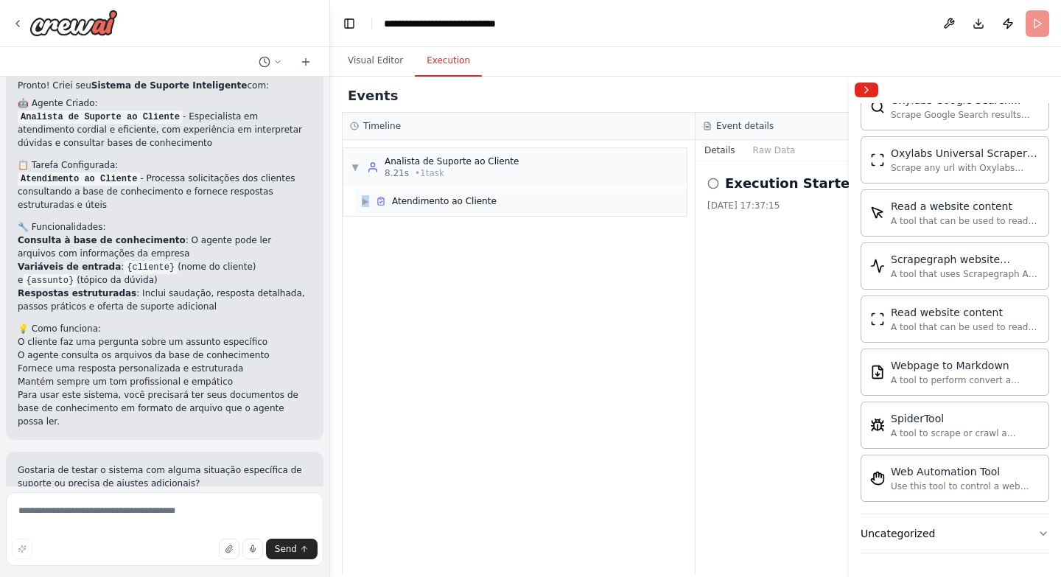
click at [366, 199] on span "▶" at bounding box center [365, 201] width 9 height 12
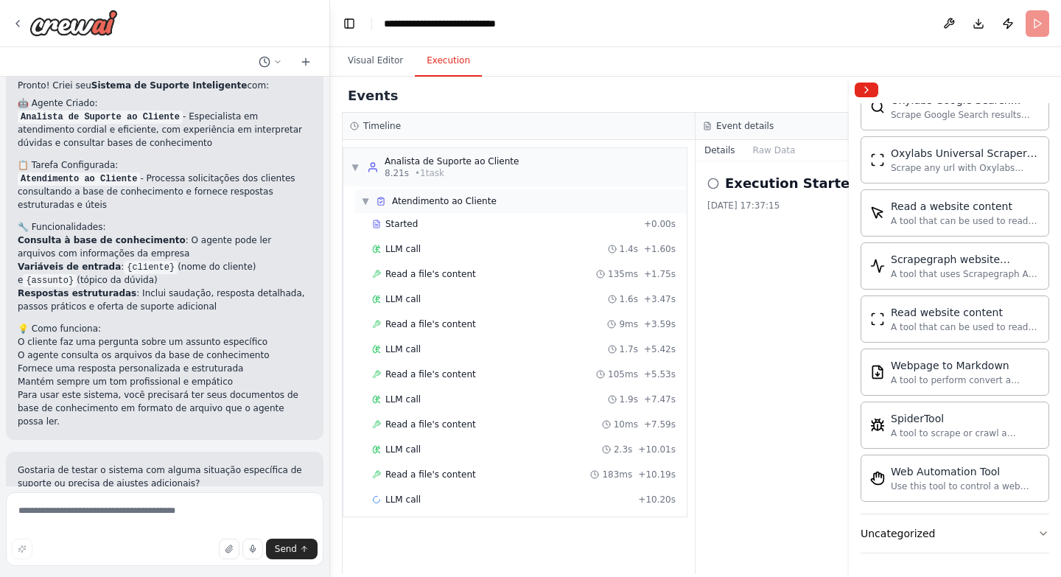
drag, startPoint x: 461, startPoint y: 203, endPoint x: 439, endPoint y: 203, distance: 22.1
click at [439, 203] on span "Atendimento ao Cliente" at bounding box center [444, 201] width 105 height 12
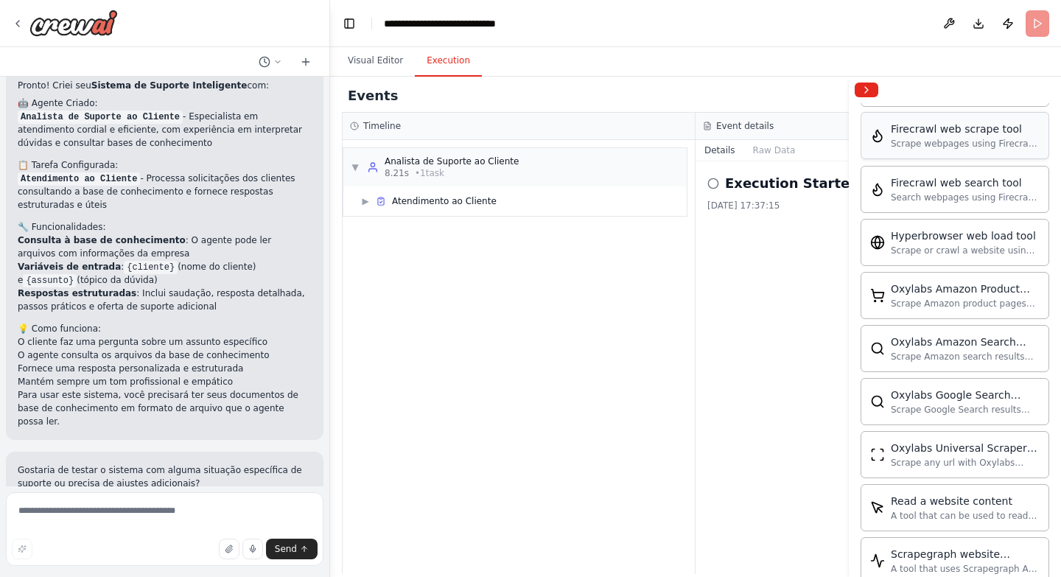
scroll to position [472, 0]
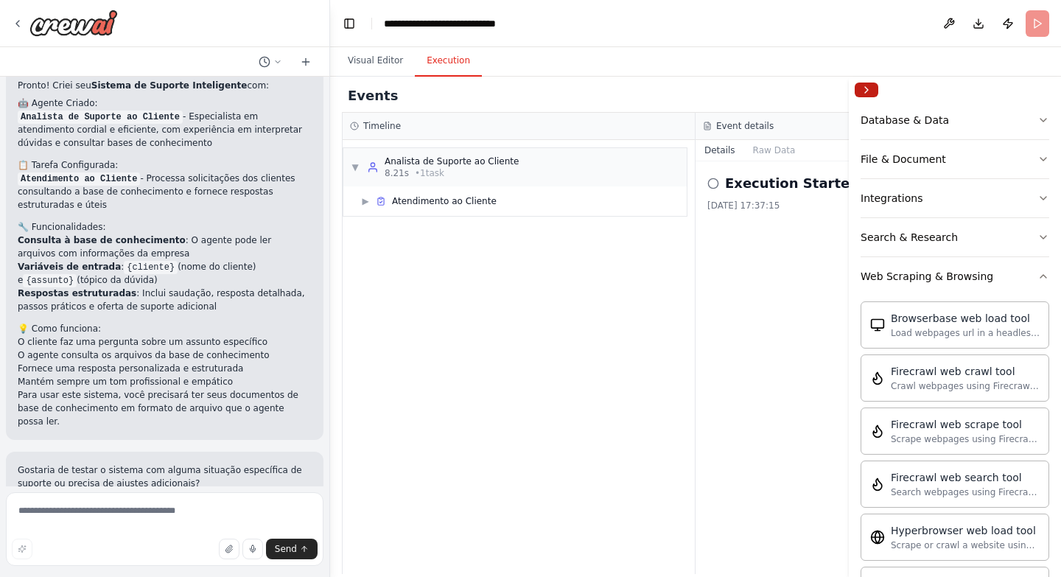
click at [877, 85] on button "Collapse right sidebar" at bounding box center [867, 90] width 24 height 15
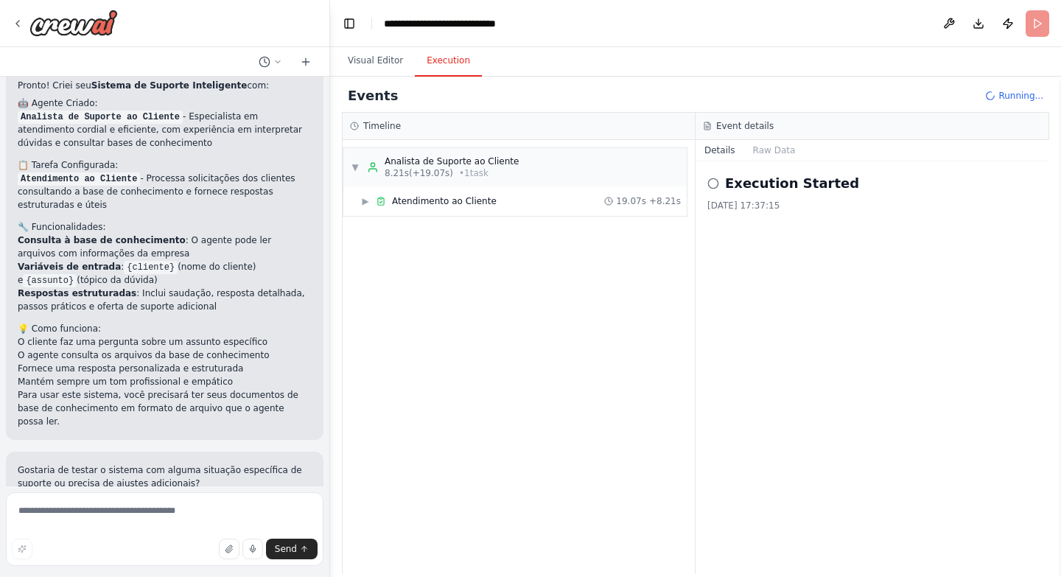
scroll to position [618, 0]
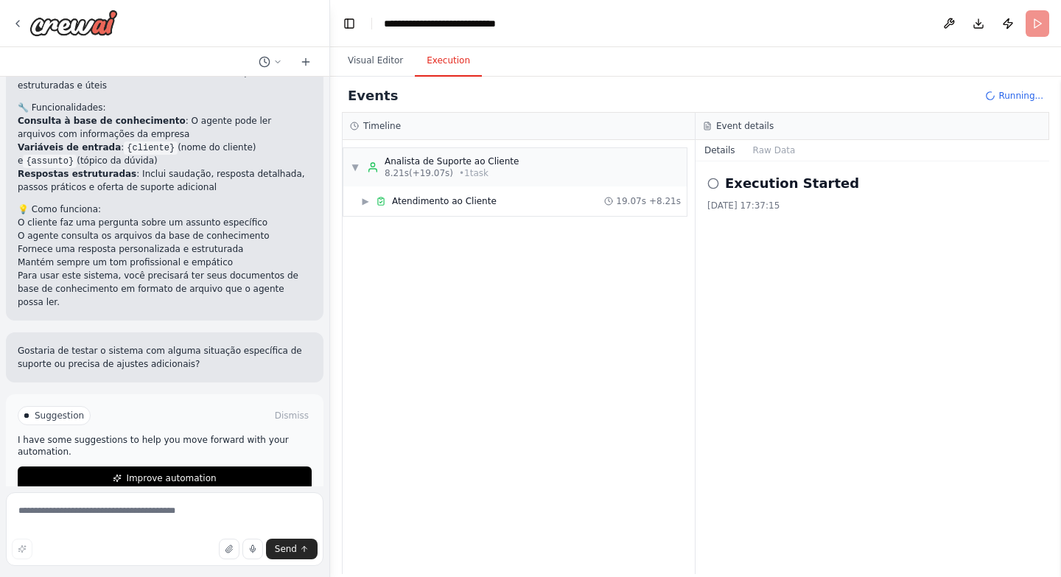
click at [715, 181] on icon at bounding box center [714, 184] width 12 height 12
click at [367, 198] on span "▶" at bounding box center [365, 201] width 9 height 12
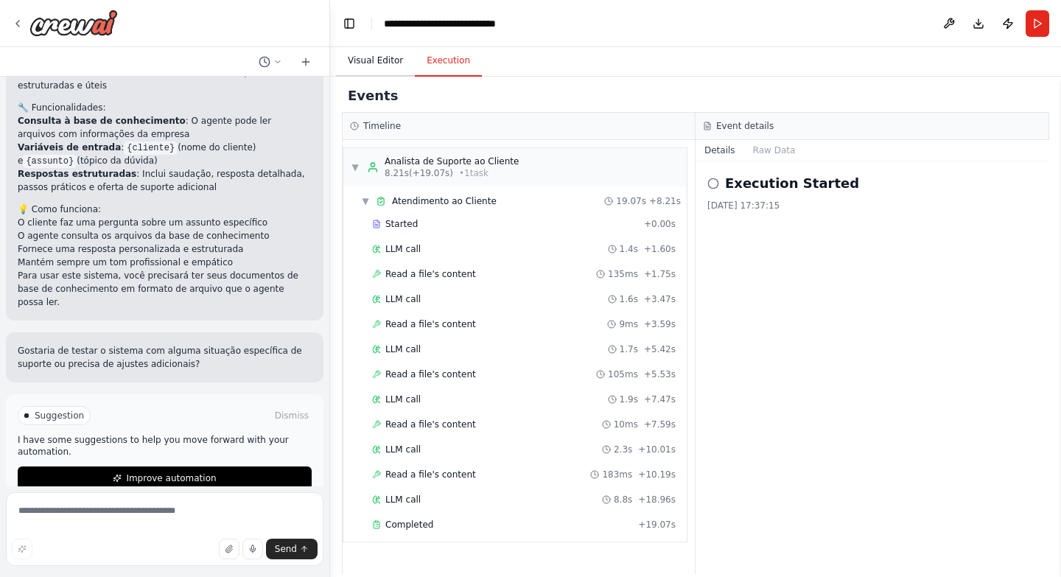
click at [374, 56] on button "Visual Editor" at bounding box center [375, 61] width 79 height 31
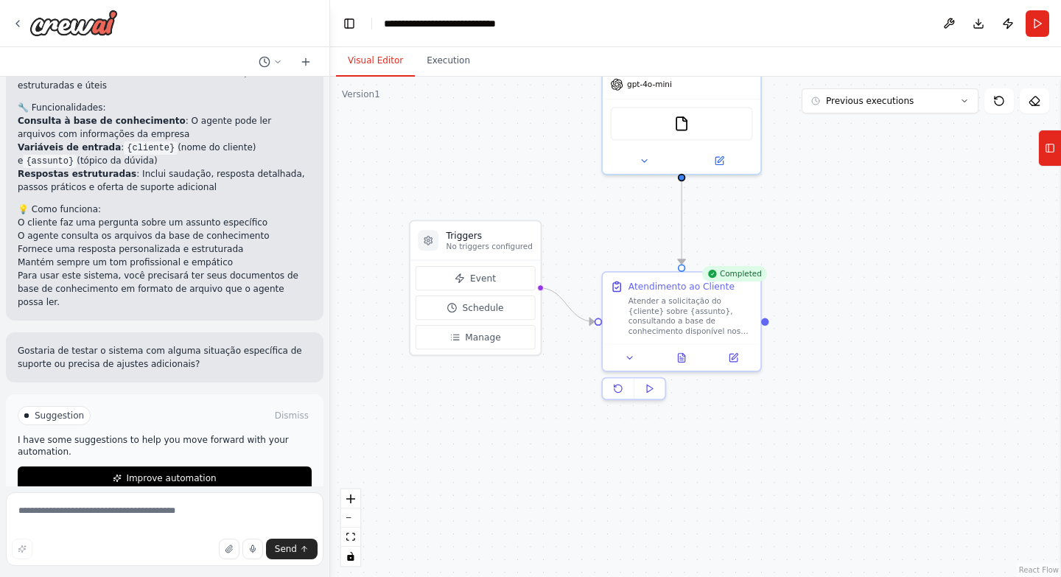
drag, startPoint x: 842, startPoint y: 307, endPoint x: 787, endPoint y: 344, distance: 66.2
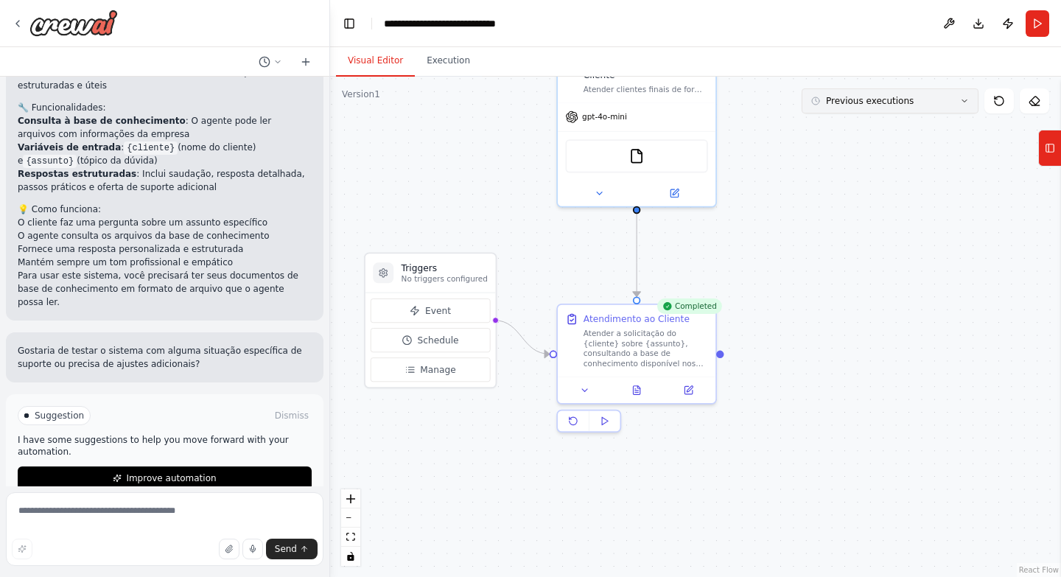
click at [849, 94] on button "Previous executions" at bounding box center [890, 100] width 177 height 25
click at [854, 130] on div "just now" at bounding box center [898, 128] width 147 height 12
click at [584, 385] on icon at bounding box center [585, 388] width 10 height 10
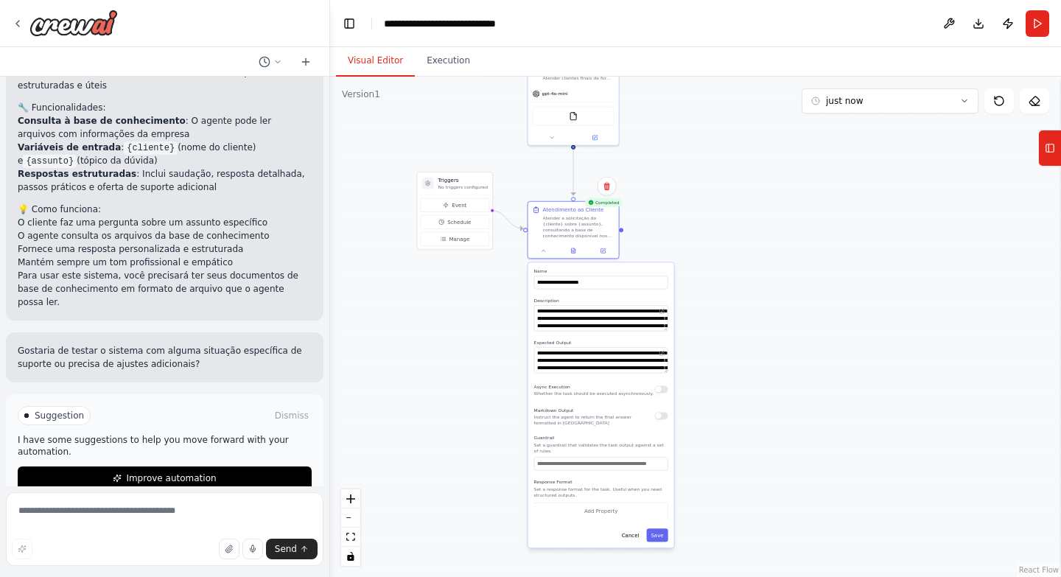
drag, startPoint x: 793, startPoint y: 463, endPoint x: 715, endPoint y: 312, distance: 170.1
click at [727, 314] on div ".deletable-edge-delete-btn { width: 20px; height: 20px; border: 0px solid #ffff…" at bounding box center [695, 327] width 731 height 500
drag, startPoint x: 621, startPoint y: 228, endPoint x: 757, endPoint y: 228, distance: 136.3
click at [757, 228] on div ".deletable-edge-delete-btn { width: 20px; height: 20px; border: 0px solid #ffff…" at bounding box center [695, 327] width 731 height 500
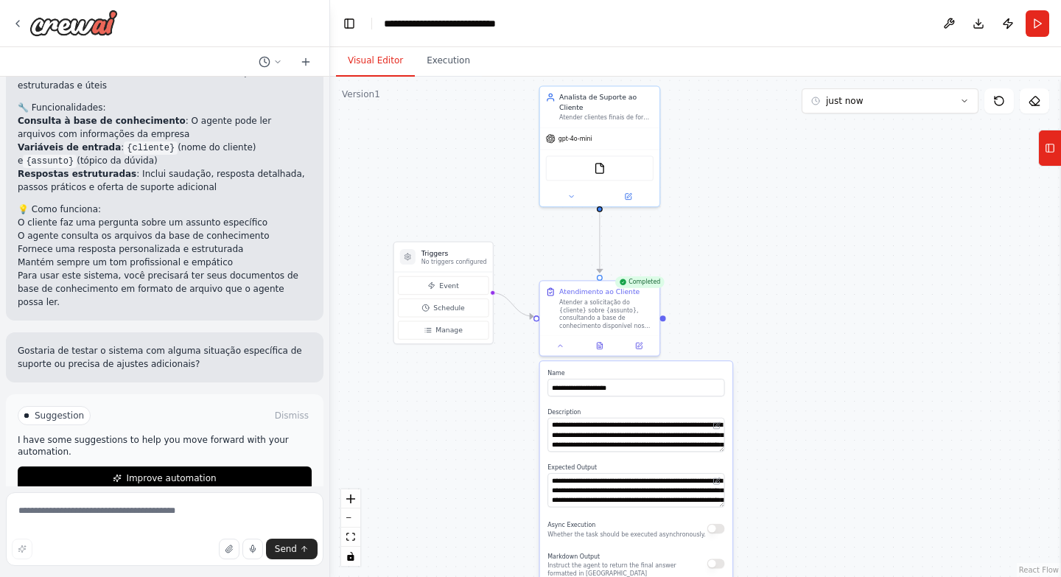
drag, startPoint x: 477, startPoint y: 305, endPoint x: 503, endPoint y: 427, distance: 124.5
click at [503, 427] on div ".deletable-edge-delete-btn { width: 20px; height: 20px; border: 0px solid #ffff…" at bounding box center [695, 327] width 731 height 500
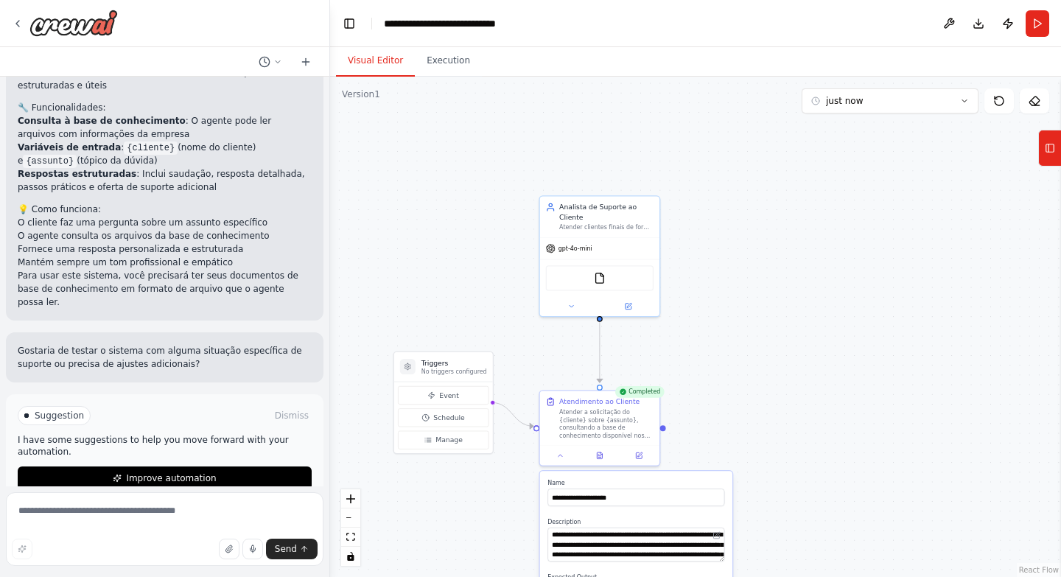
drag, startPoint x: 499, startPoint y: 141, endPoint x: 495, endPoint y: 262, distance: 121.7
click at [495, 262] on div ".deletable-edge-delete-btn { width: 20px; height: 20px; border: 0px solid #ffff…" at bounding box center [695, 327] width 731 height 500
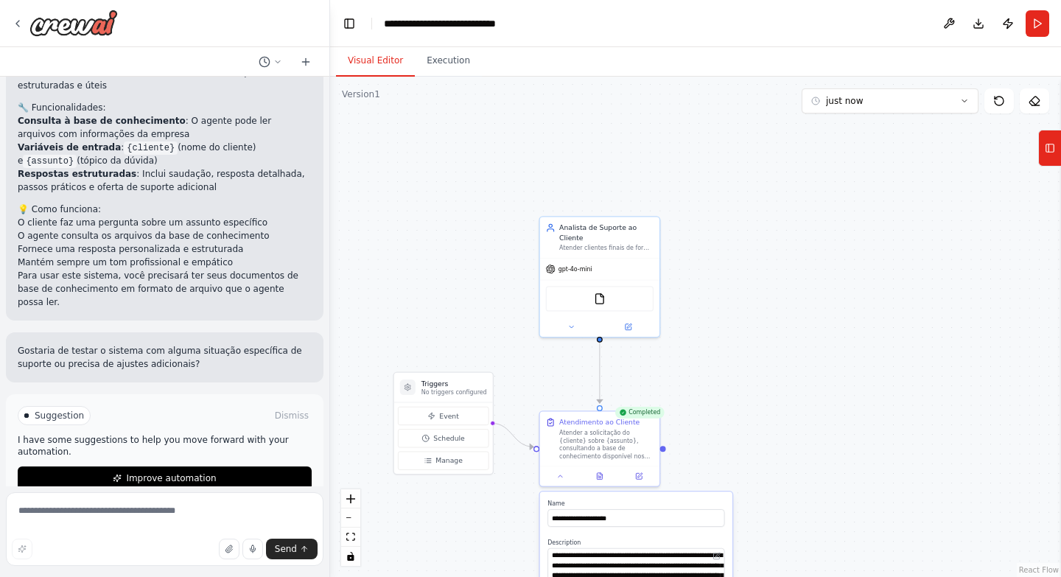
drag, startPoint x: 484, startPoint y: 281, endPoint x: 492, endPoint y: 193, distance: 88.0
click at [491, 200] on div ".deletable-edge-delete-btn { width: 20px; height: 20px; border: 0px solid #ffff…" at bounding box center [695, 327] width 731 height 500
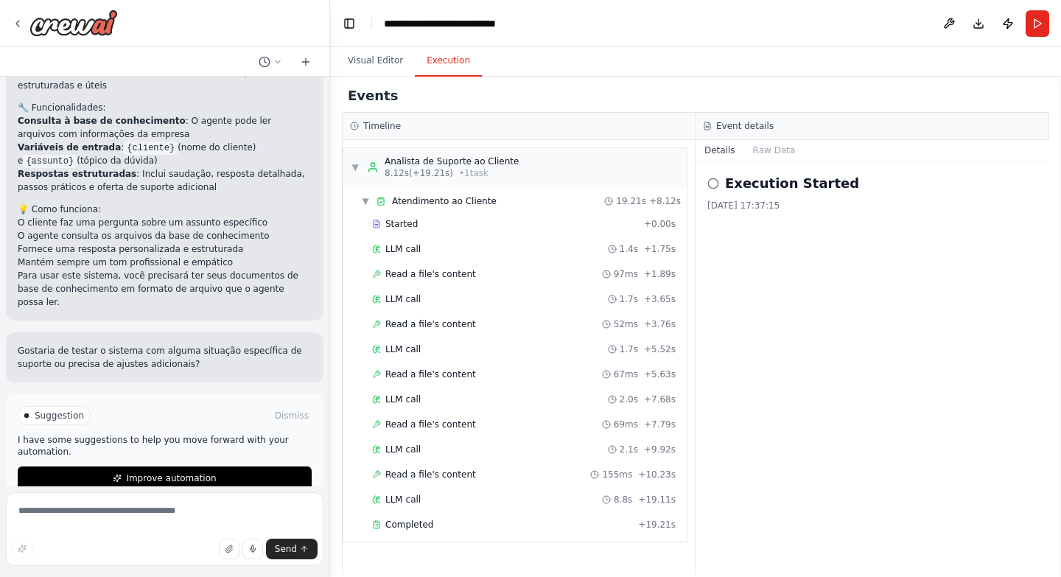
click at [428, 63] on button "Execution" at bounding box center [448, 61] width 67 height 31
click at [756, 149] on button "Raw Data" at bounding box center [774, 150] width 60 height 21
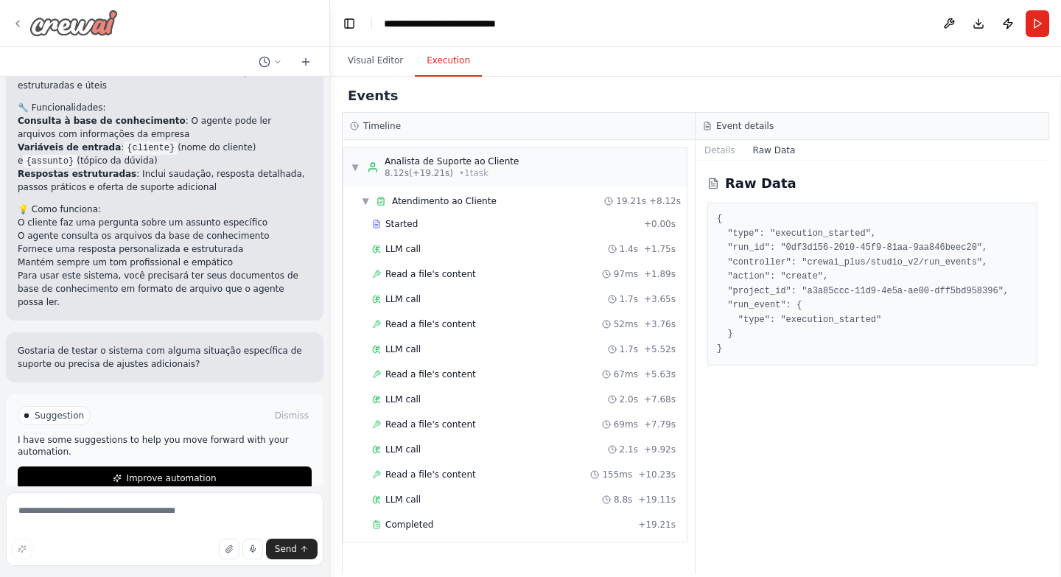
click at [26, 24] on div at bounding box center [65, 23] width 106 height 27
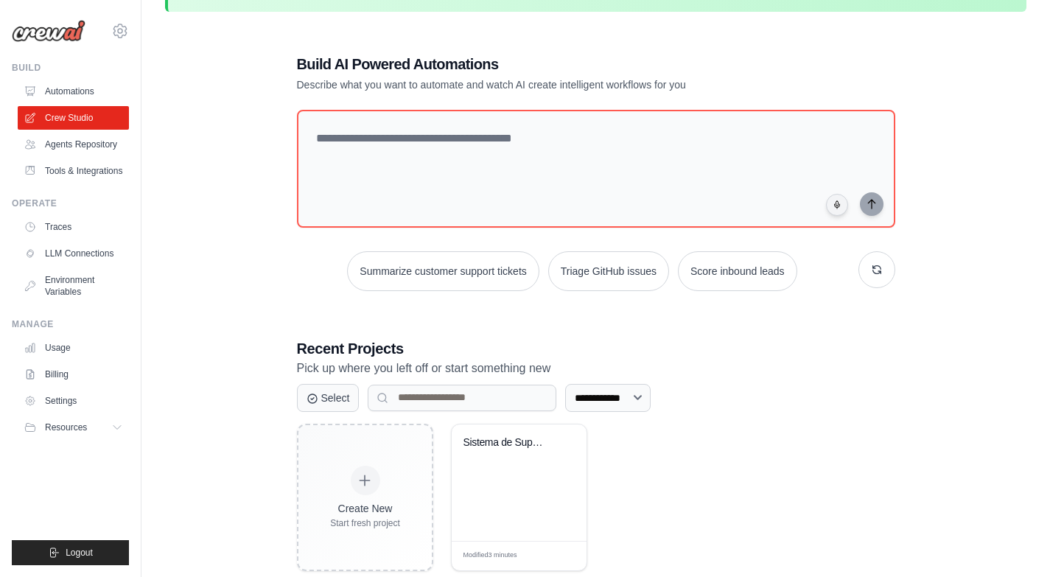
scroll to position [81, 0]
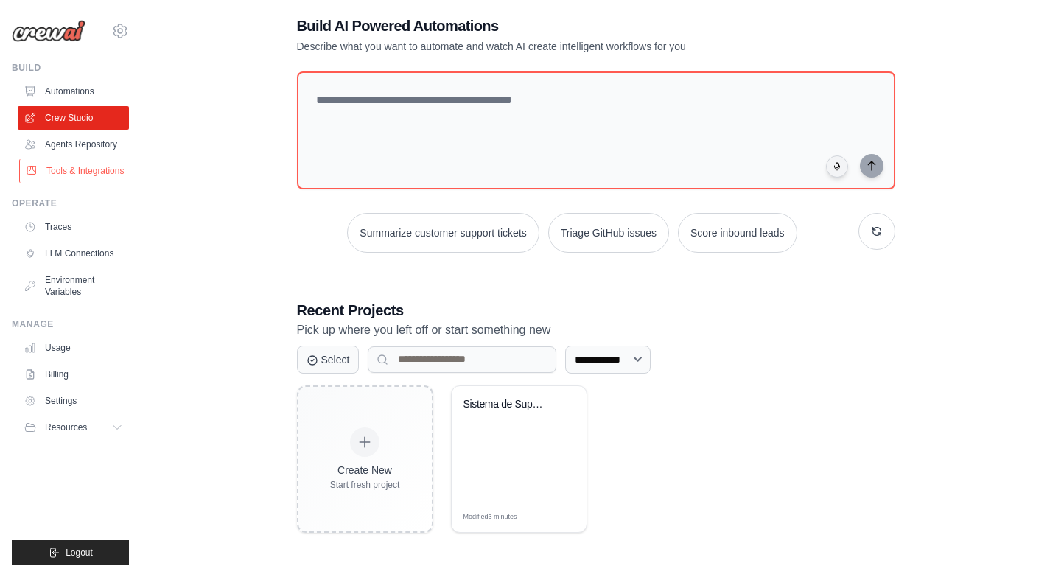
click at [94, 167] on link "Tools & Integrations" at bounding box center [74, 171] width 111 height 24
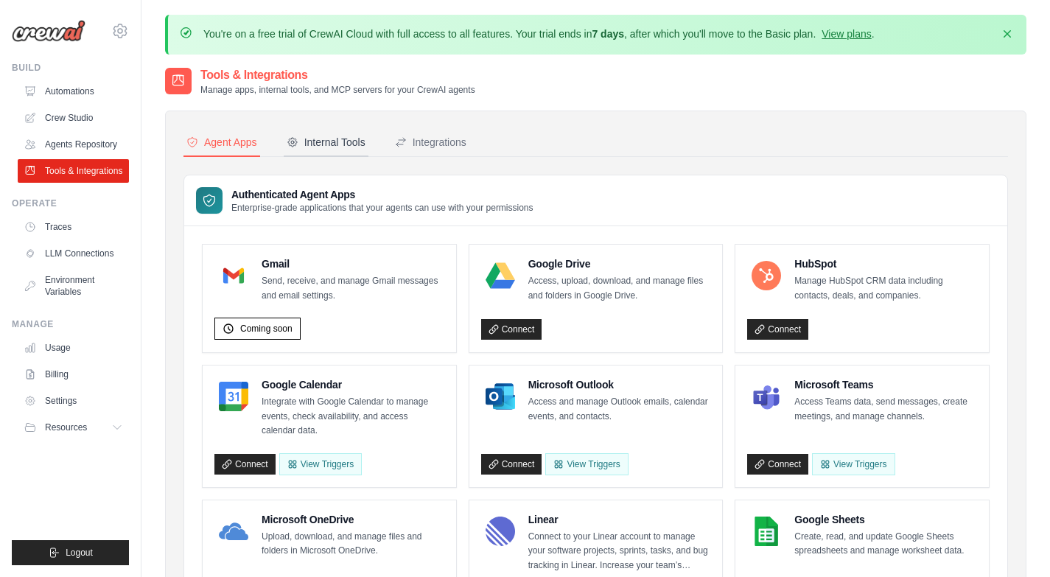
click at [326, 141] on div "Internal Tools" at bounding box center [326, 142] width 79 height 15
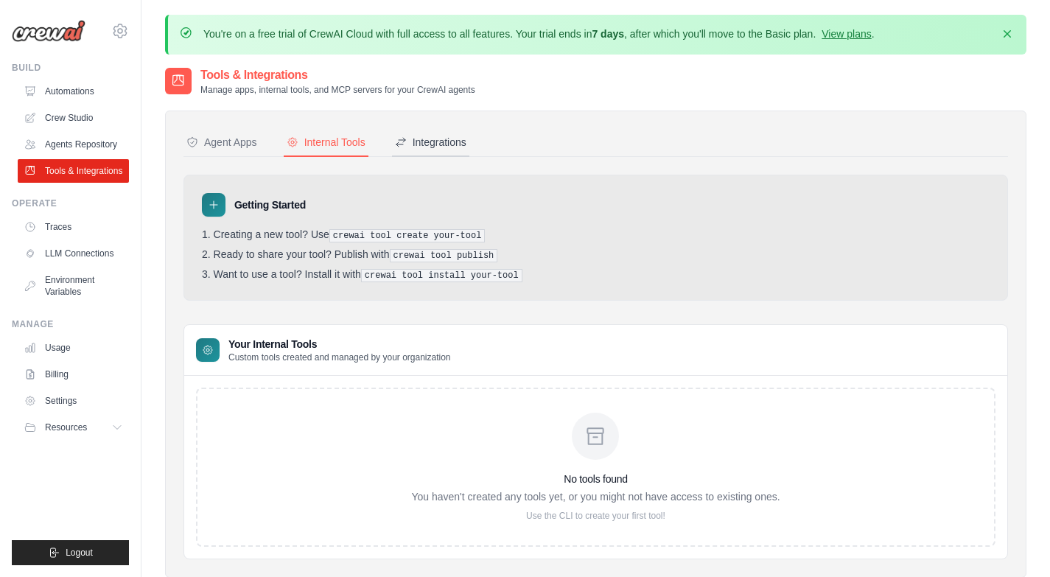
click at [415, 144] on div "Integrations" at bounding box center [430, 142] width 71 height 15
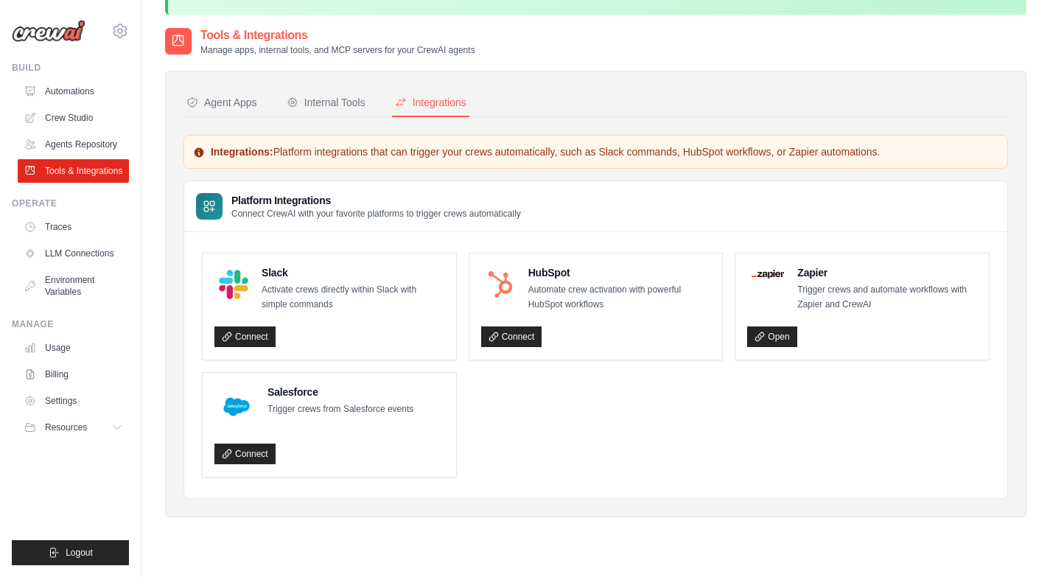
scroll to position [7, 0]
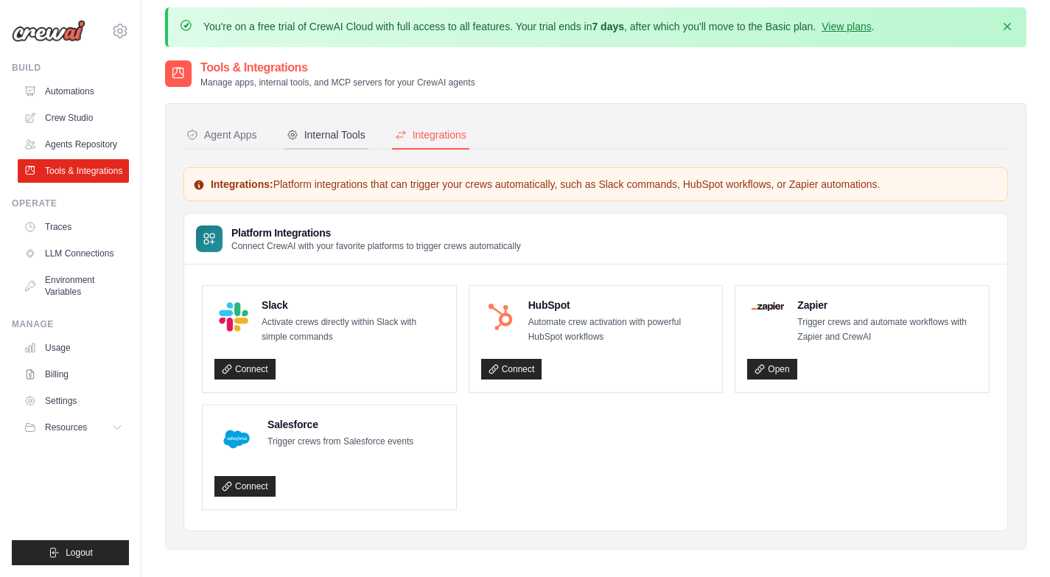
click at [321, 134] on div "Internal Tools" at bounding box center [326, 135] width 79 height 15
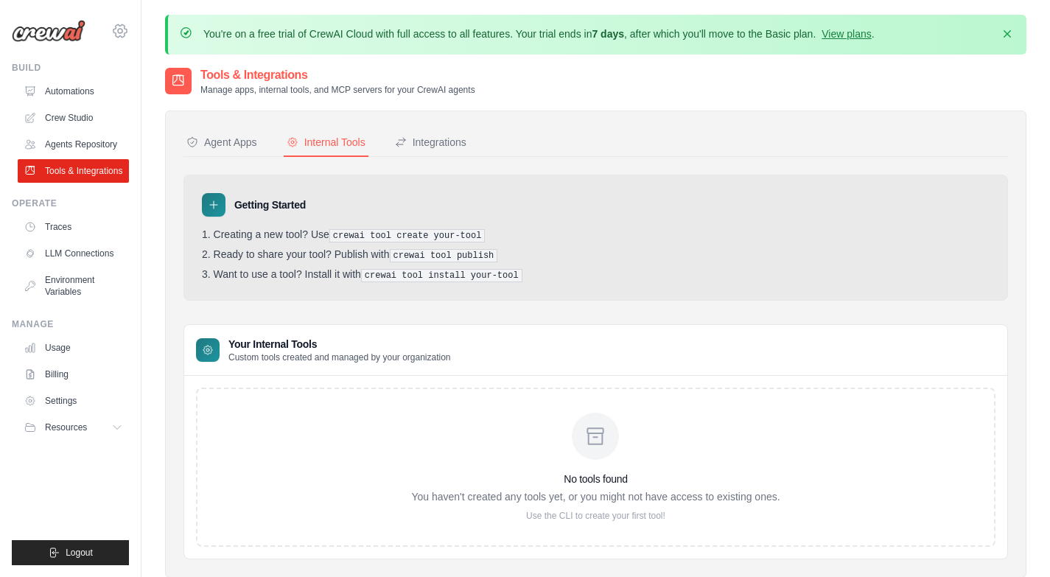
click at [128, 39] on div "contato.alexandrebmelo@gmail.com Settings" at bounding box center [70, 23] width 117 height 47
click at [245, 148] on div "Agent Apps" at bounding box center [221, 142] width 71 height 15
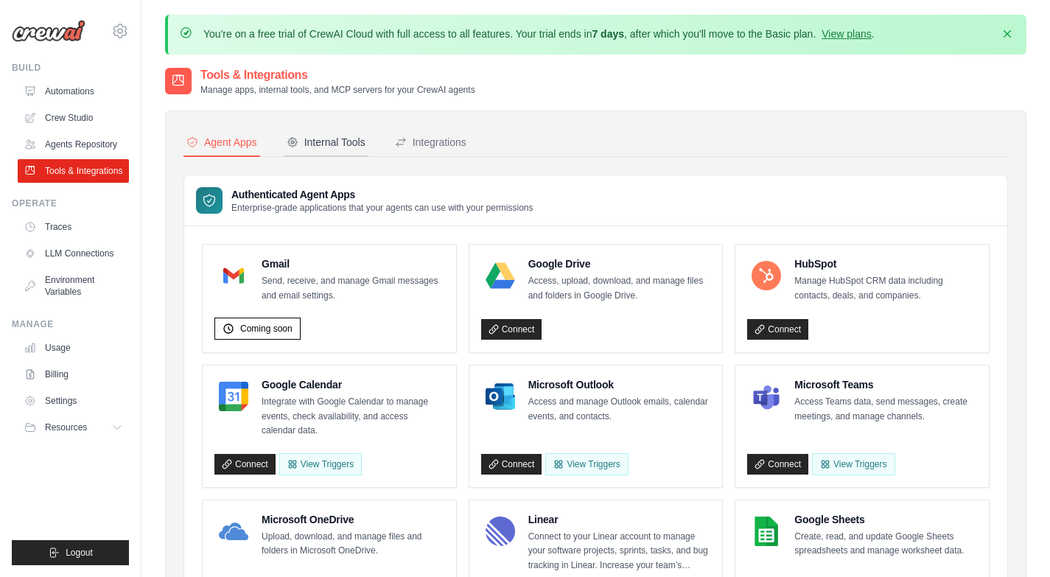
click at [345, 139] on div "Internal Tools" at bounding box center [326, 142] width 79 height 15
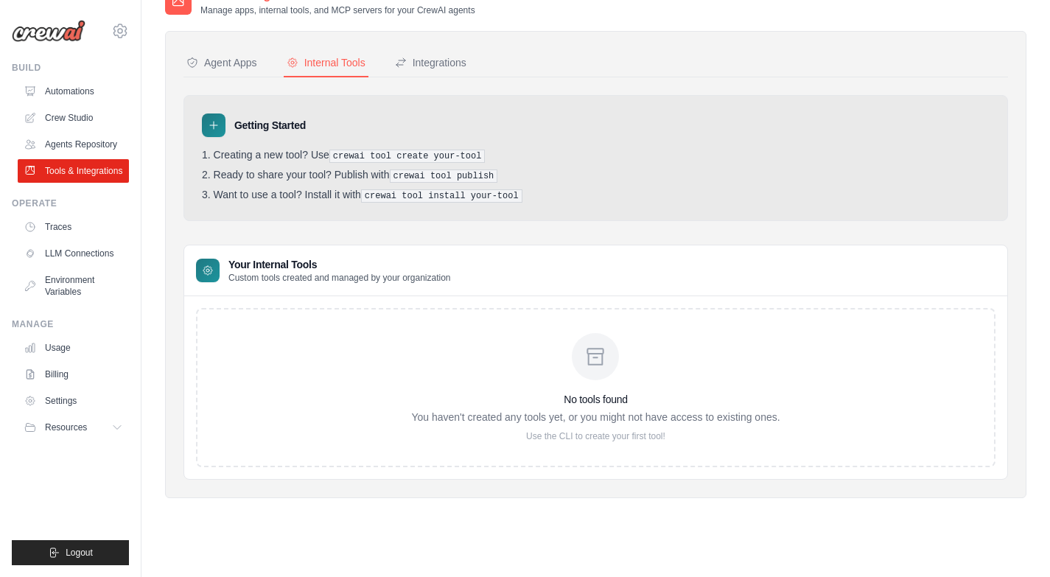
scroll to position [81, 0]
click at [105, 430] on button "Resources" at bounding box center [74, 428] width 111 height 24
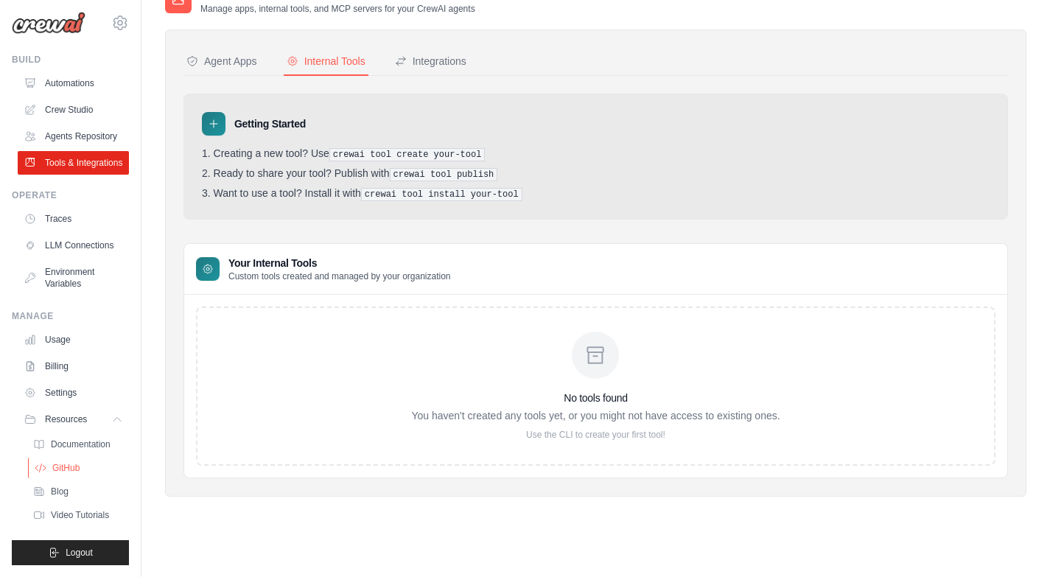
scroll to position [43, 0]
click at [113, 424] on icon at bounding box center [119, 419] width 12 height 12
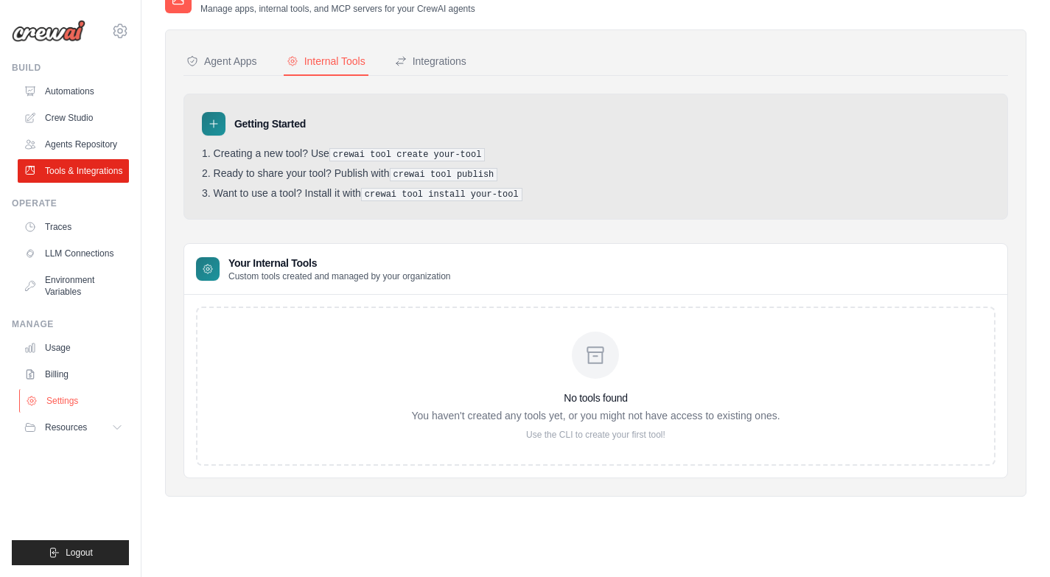
click at [63, 399] on link "Settings" at bounding box center [74, 401] width 111 height 24
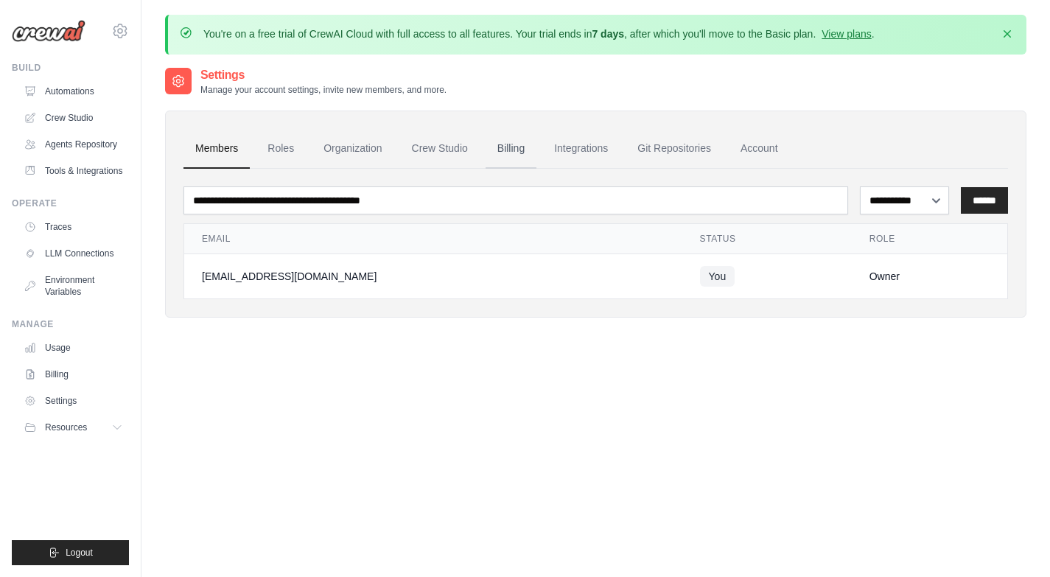
click at [520, 147] on link "Billing" at bounding box center [511, 149] width 51 height 40
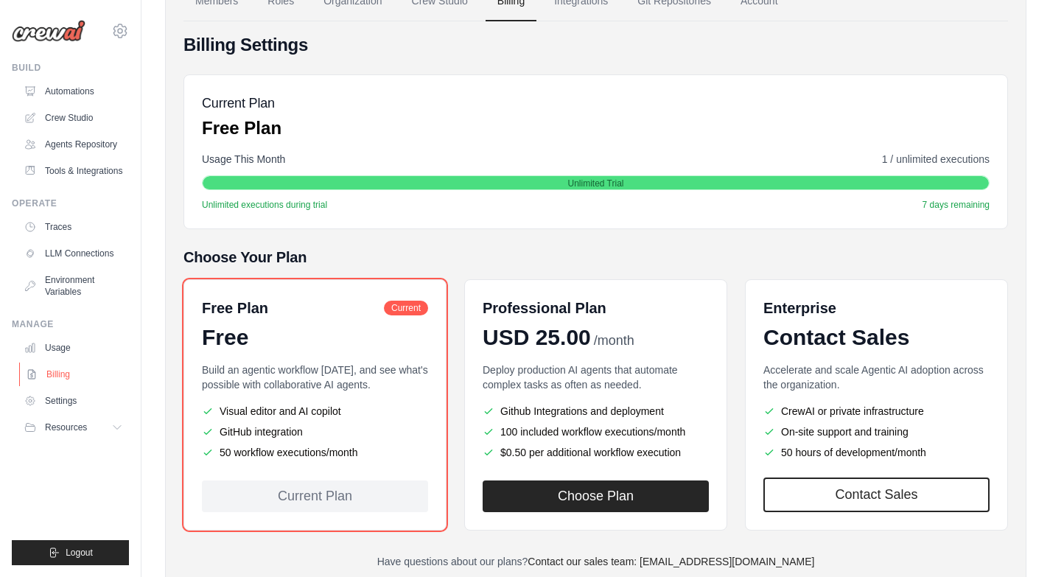
click at [76, 376] on link "Billing" at bounding box center [74, 375] width 111 height 24
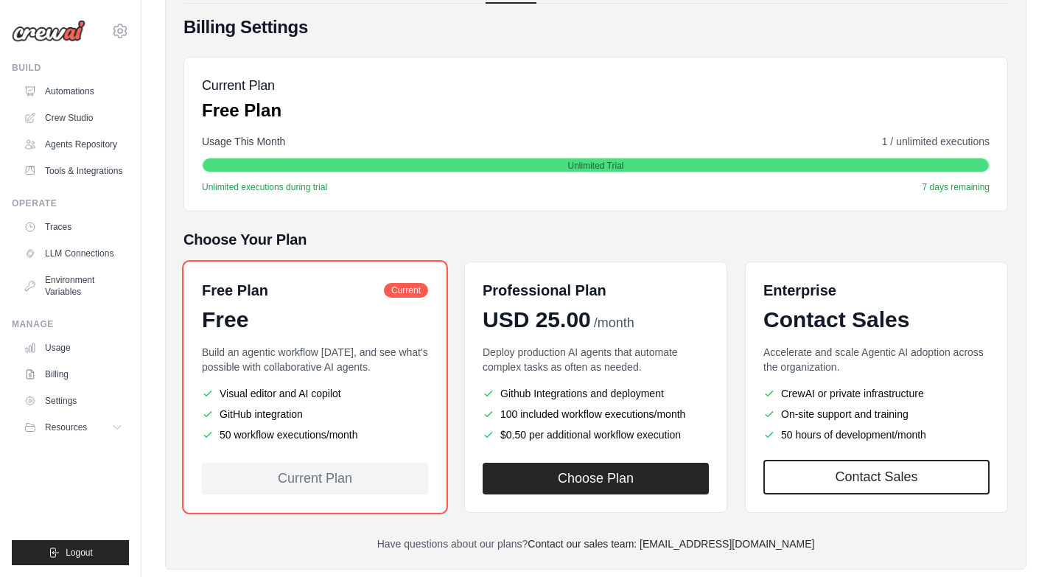
scroll to position [196, 0]
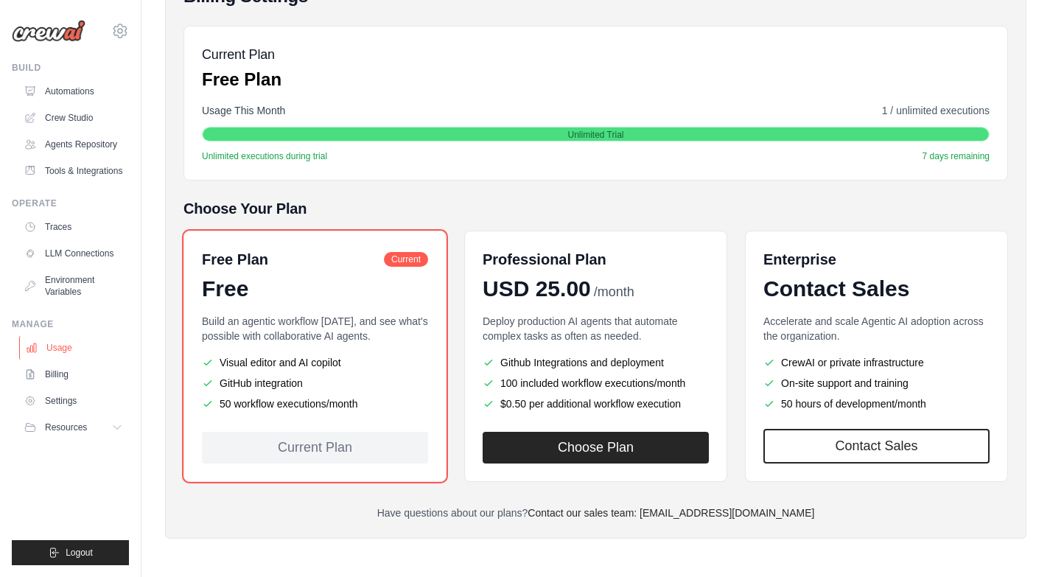
click at [54, 346] on link "Usage" at bounding box center [74, 348] width 111 height 24
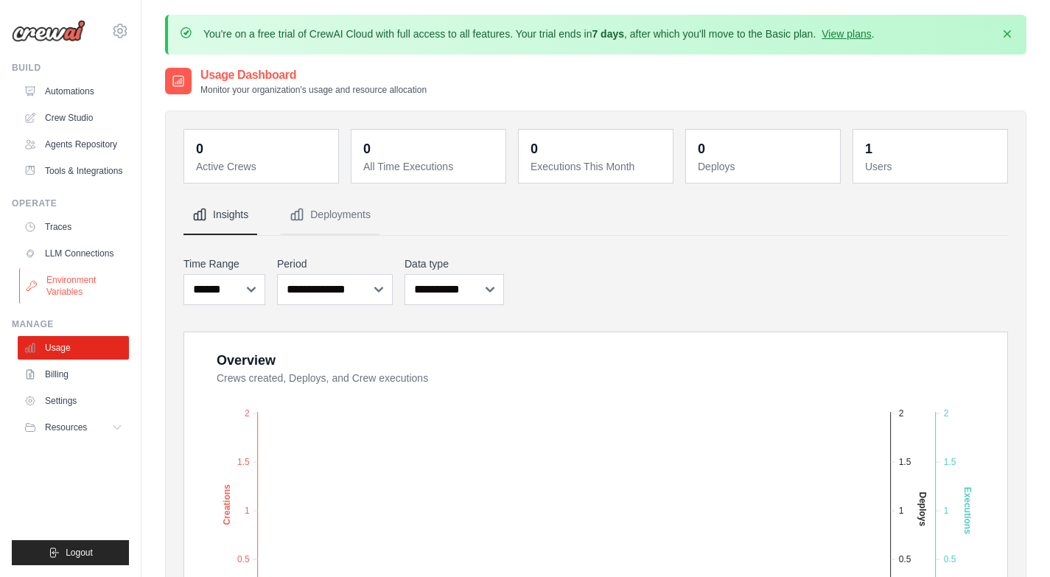
click at [75, 290] on link "Environment Variables" at bounding box center [74, 285] width 111 height 35
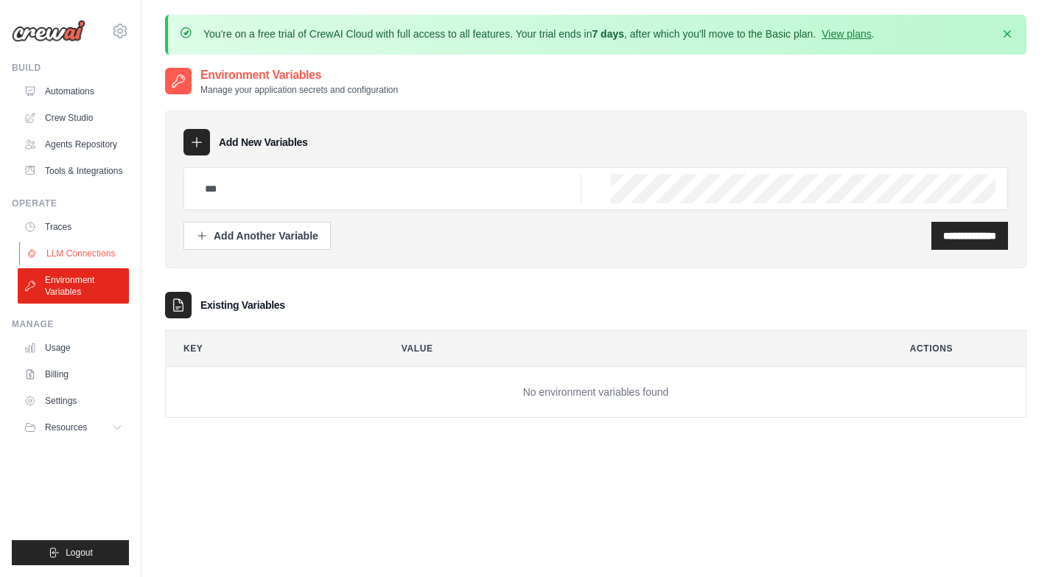
click at [93, 252] on link "LLM Connections" at bounding box center [74, 254] width 111 height 24
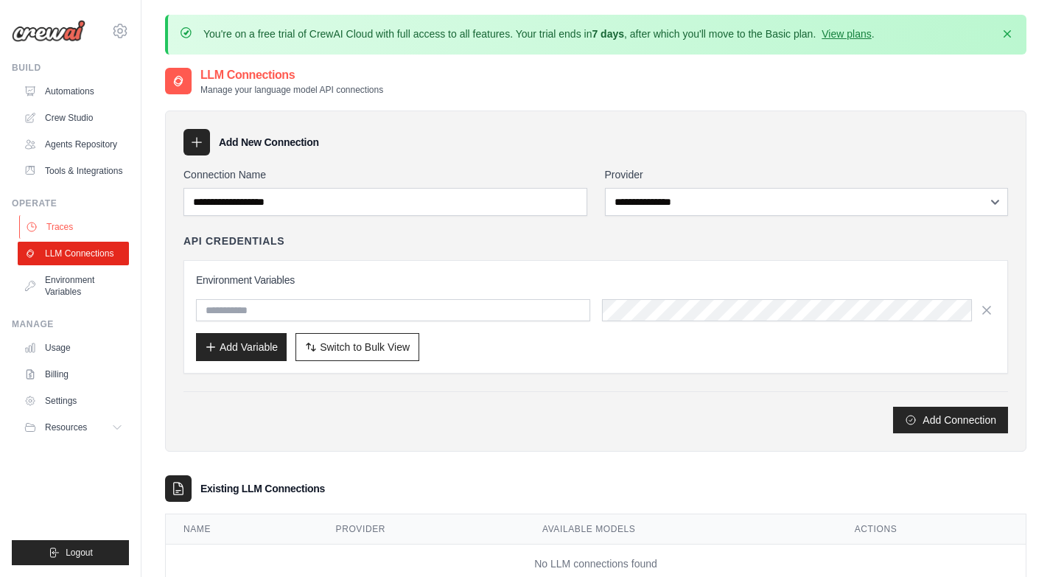
click at [91, 231] on link "Traces" at bounding box center [74, 227] width 111 height 24
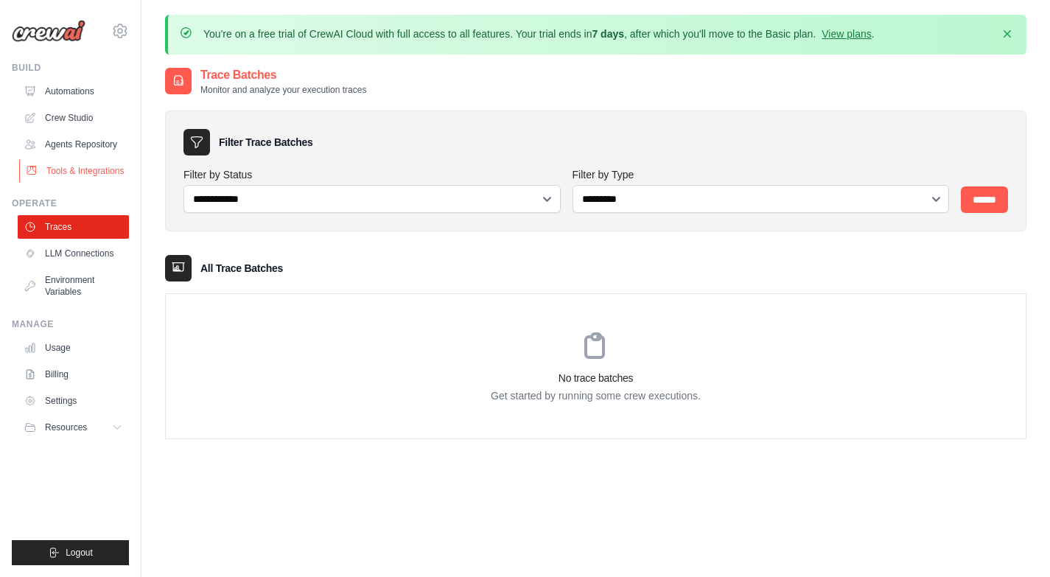
click at [82, 179] on link "Tools & Integrations" at bounding box center [74, 171] width 111 height 24
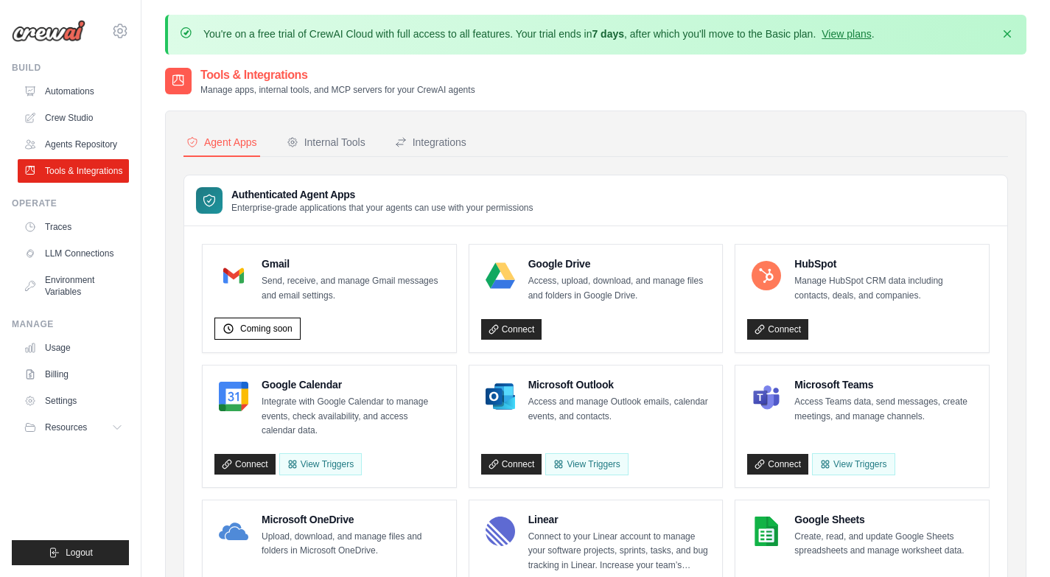
click at [94, 141] on link "Agents Repository" at bounding box center [73, 145] width 111 height 24
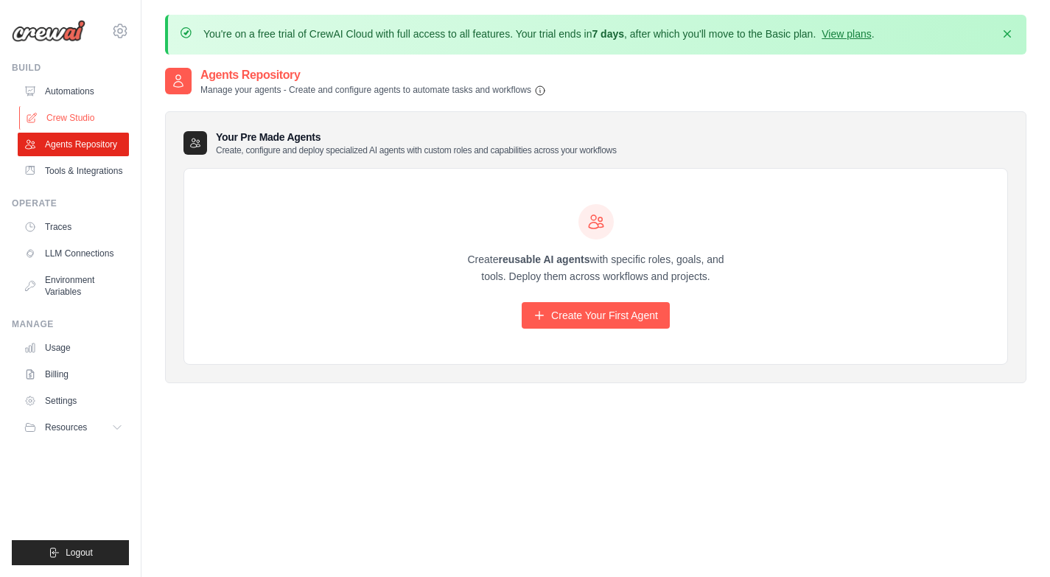
click at [91, 118] on link "Crew Studio" at bounding box center [74, 118] width 111 height 24
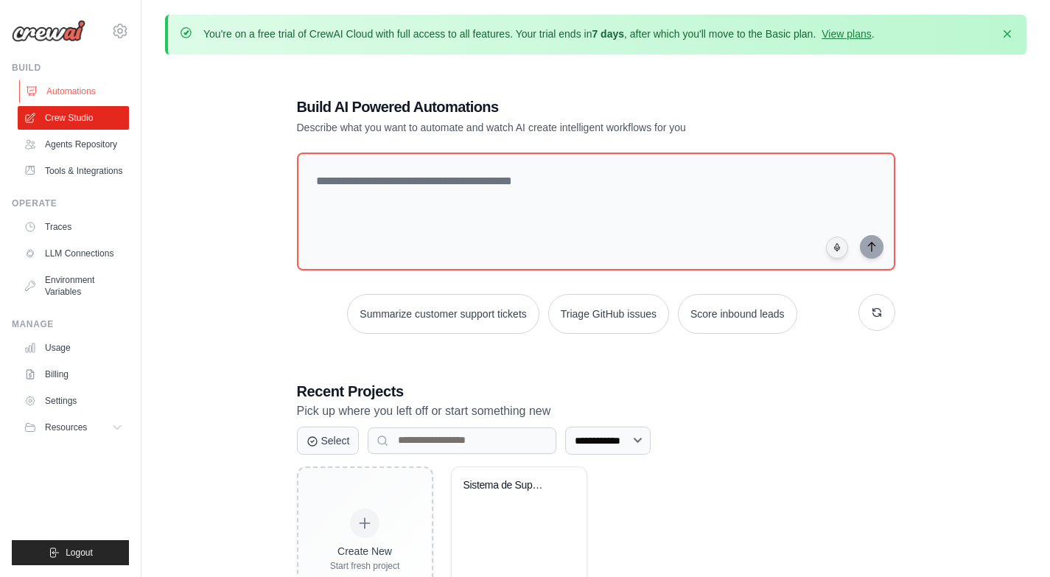
click at [91, 91] on link "Automations" at bounding box center [74, 92] width 111 height 24
